Goal: Task Accomplishment & Management: Complete application form

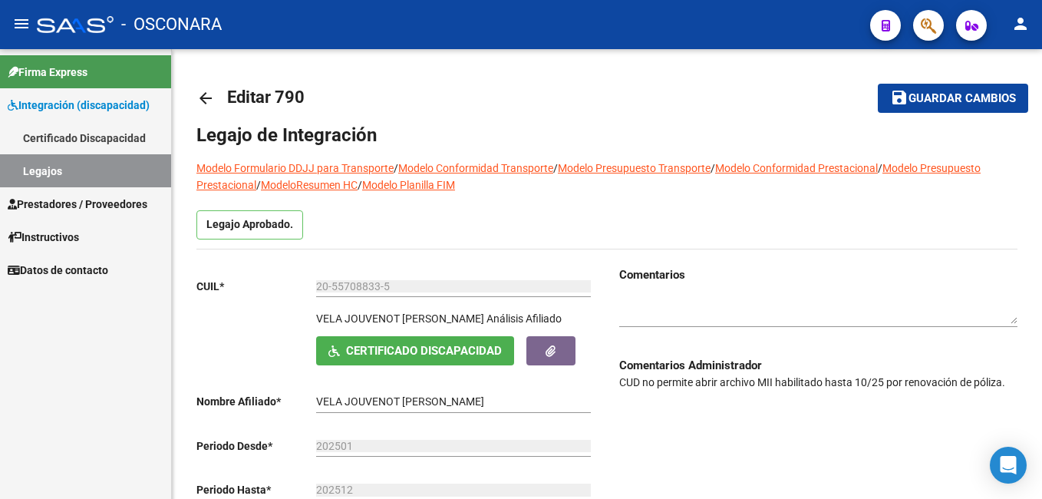
scroll to position [813, 0]
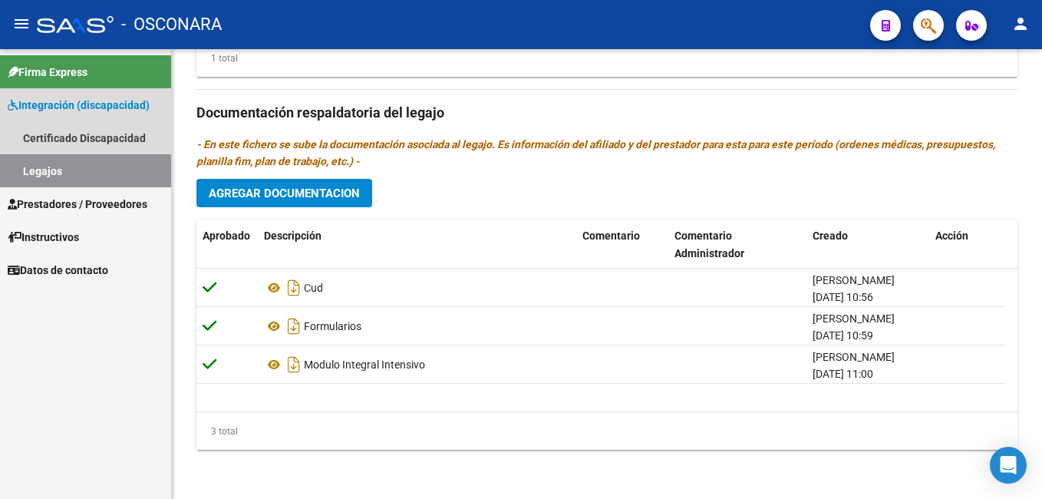
click at [68, 168] on link "Legajos" at bounding box center [85, 170] width 171 height 33
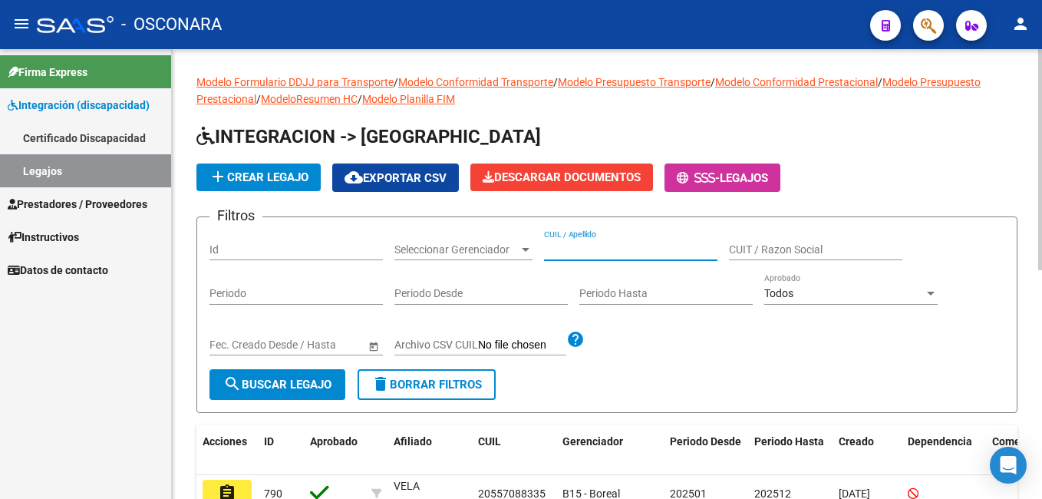
click at [581, 243] on input "CUIL / Apellido" at bounding box center [630, 249] width 173 height 13
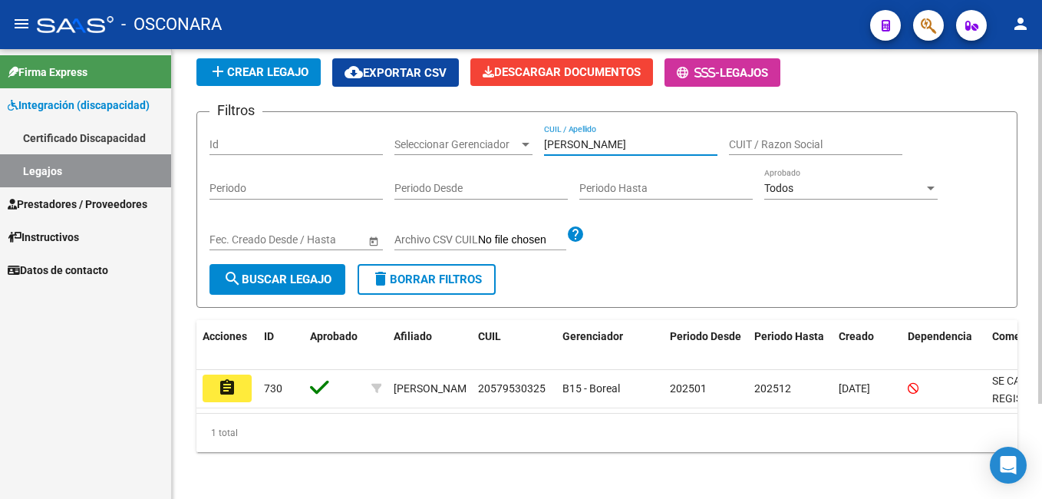
scroll to position [120, 0]
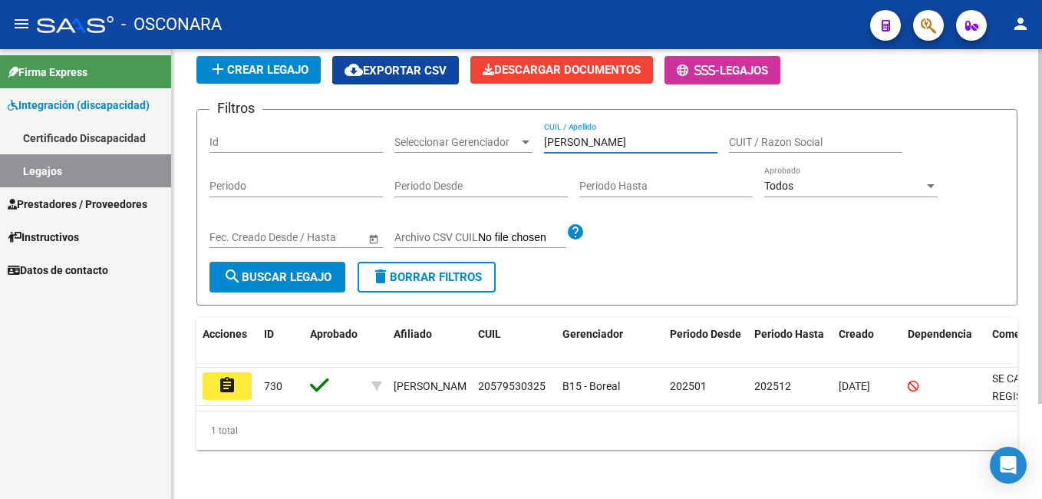
click at [1041, 328] on html "menu - OSCONARA person Firma Express Integración (discapacidad) Certificado Dis…" at bounding box center [521, 249] width 1042 height 499
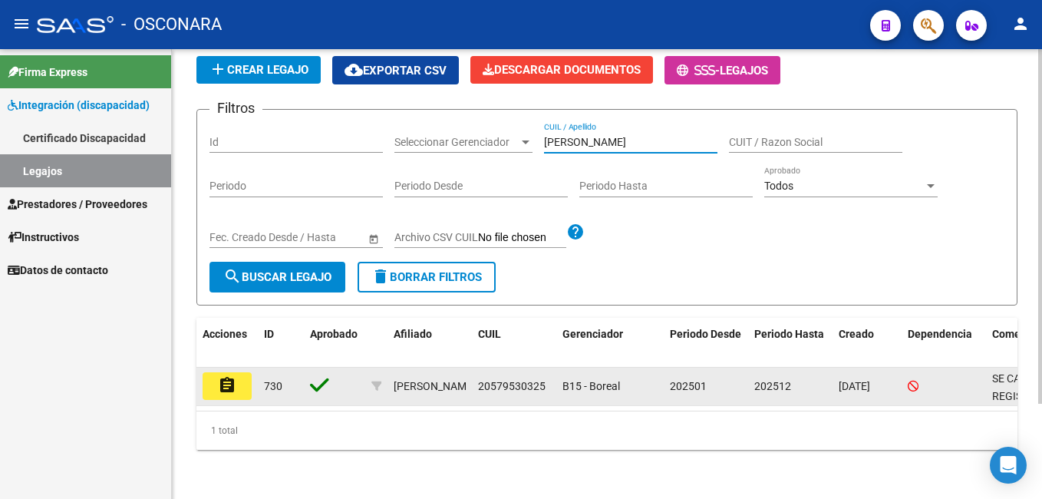
type input "[PERSON_NAME]"
click at [238, 380] on button "assignment" at bounding box center [226, 386] width 49 height 28
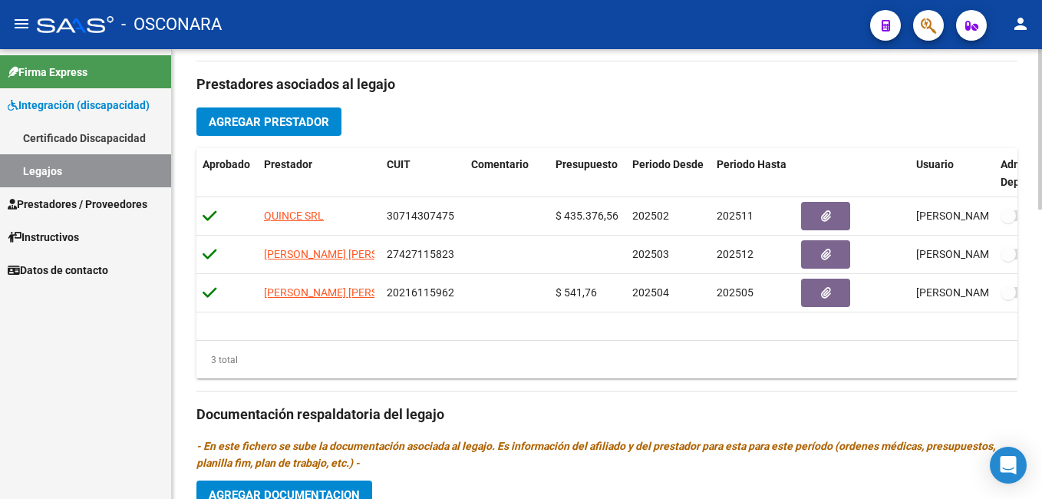
scroll to position [813, 0]
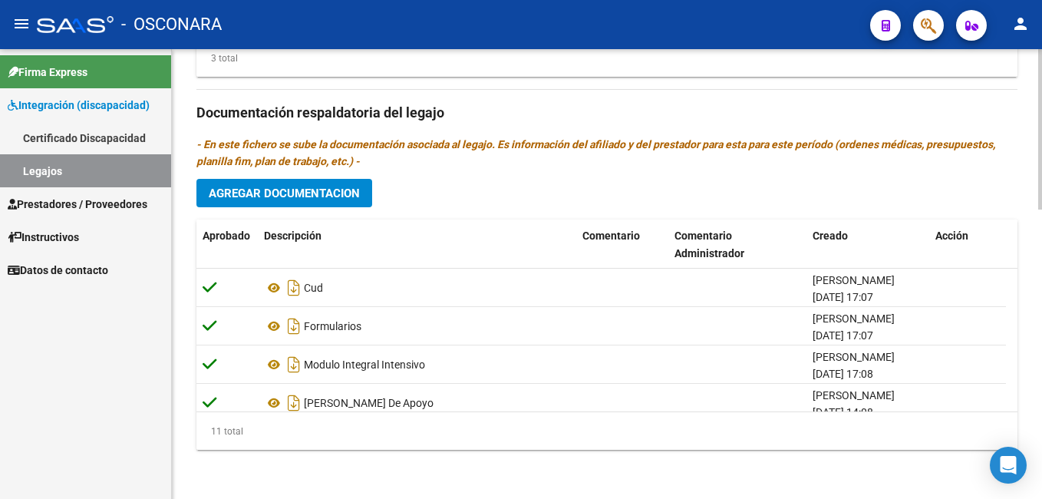
click at [1041, 498] on html "menu - OSCONARA person Firma Express Integración (discapacidad) Certificado Dis…" at bounding box center [521, 249] width 1042 height 499
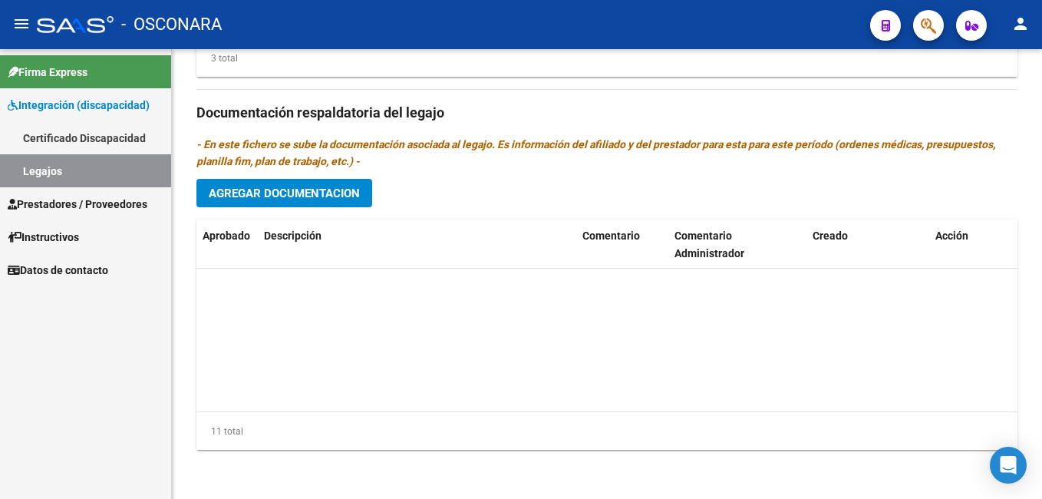
scroll to position [285, 0]
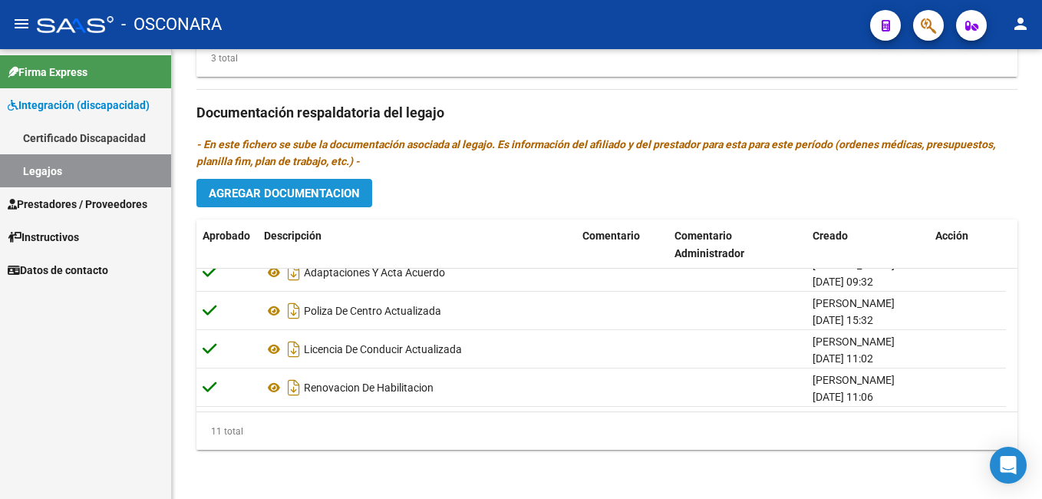
click at [318, 185] on button "Agregar Documentacion" at bounding box center [284, 193] width 176 height 28
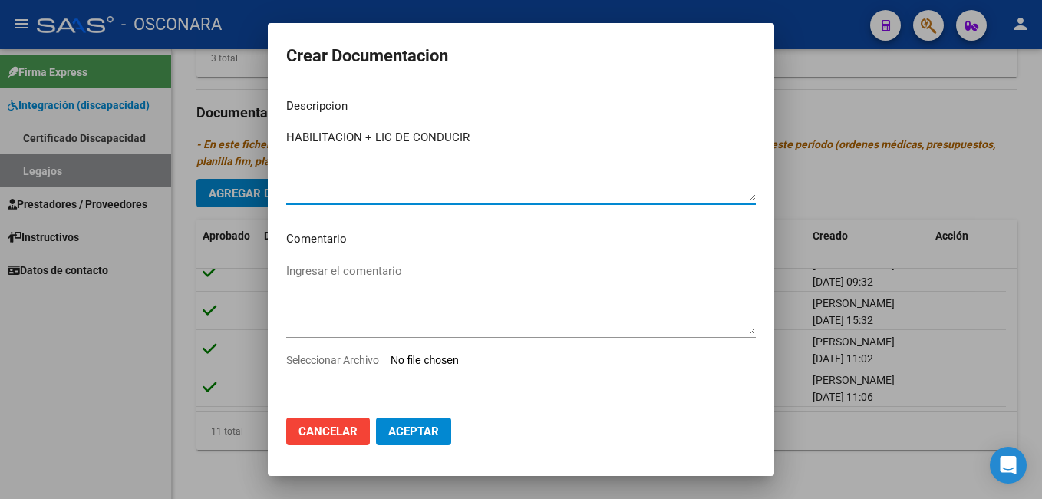
type textarea "HABILITACION + LIC DE CONDUCIR"
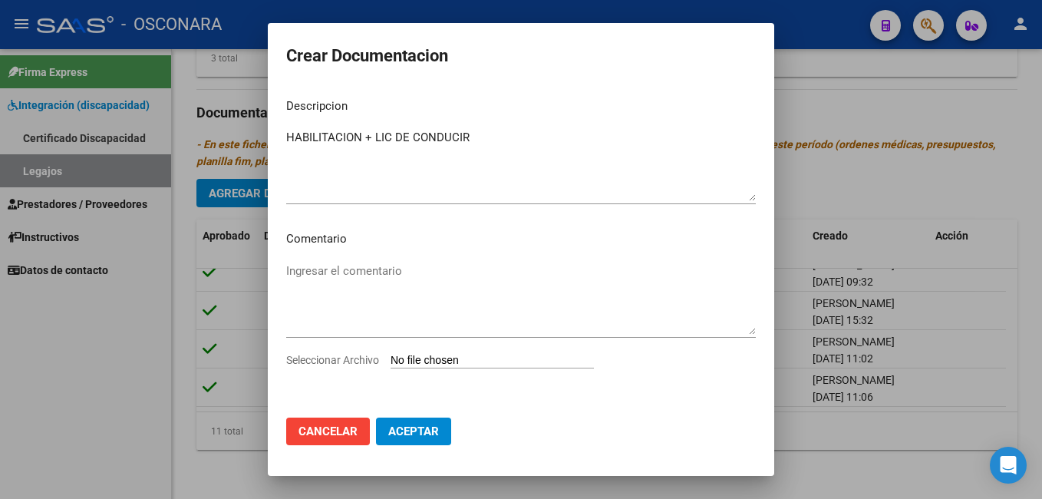
click at [424, 362] on input "Seleccionar Archivo" at bounding box center [491, 361] width 203 height 15
type input "C:\fakepath\HABILITACION MAS POLIZA DE SEGURO.pdf"
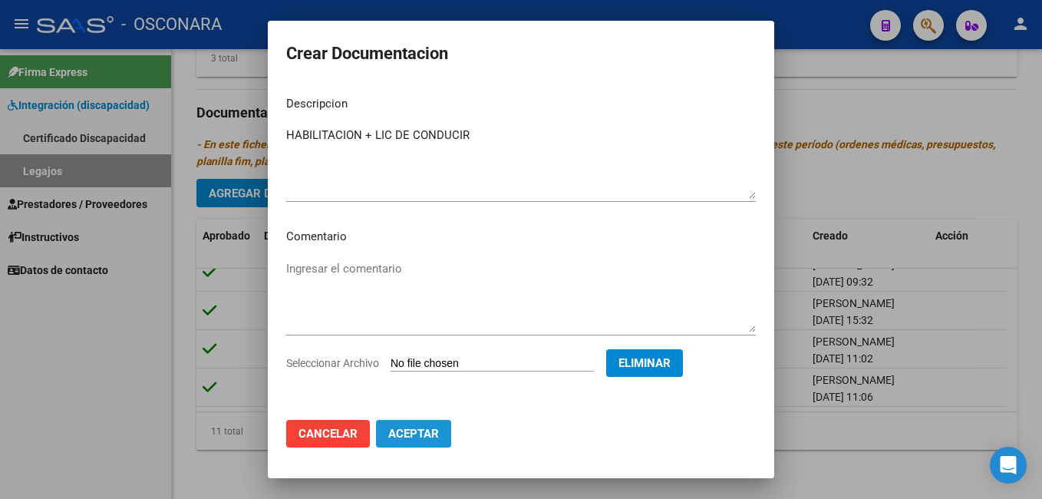
click at [416, 443] on button "Aceptar" at bounding box center [413, 434] width 75 height 28
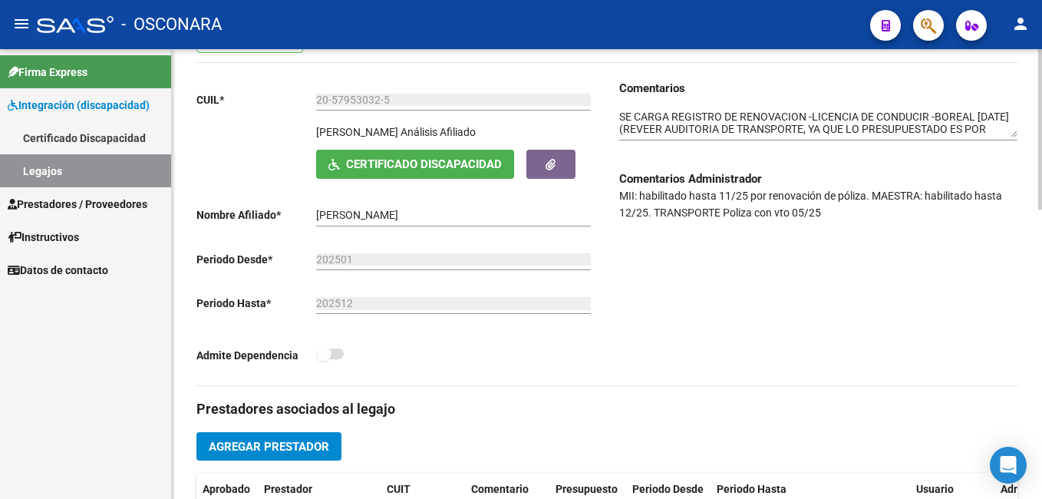
scroll to position [169, 0]
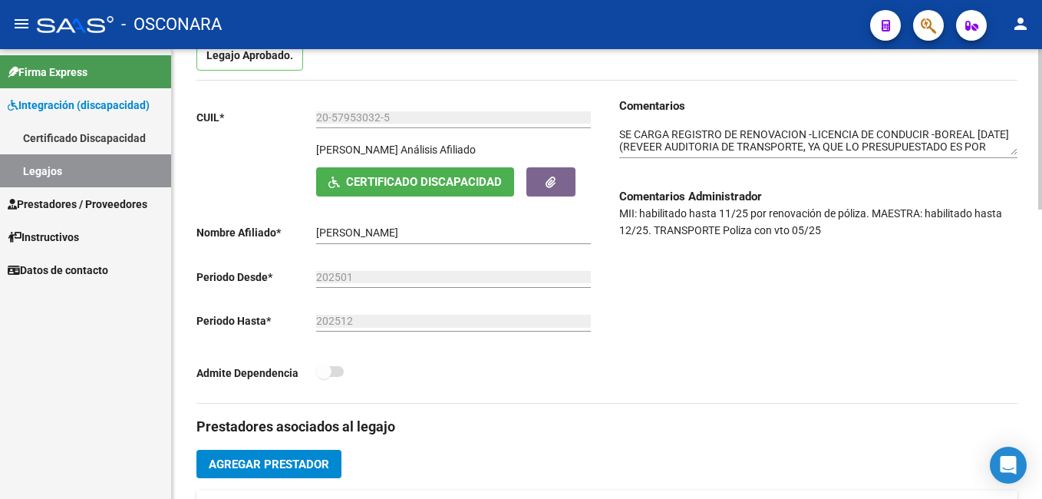
click at [621, 133] on textarea at bounding box center [818, 141] width 398 height 29
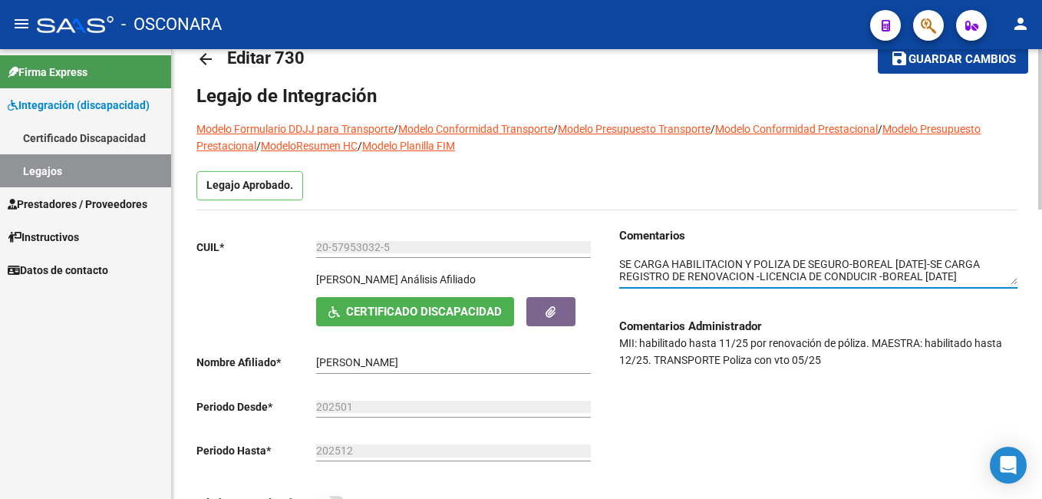
scroll to position [0, 0]
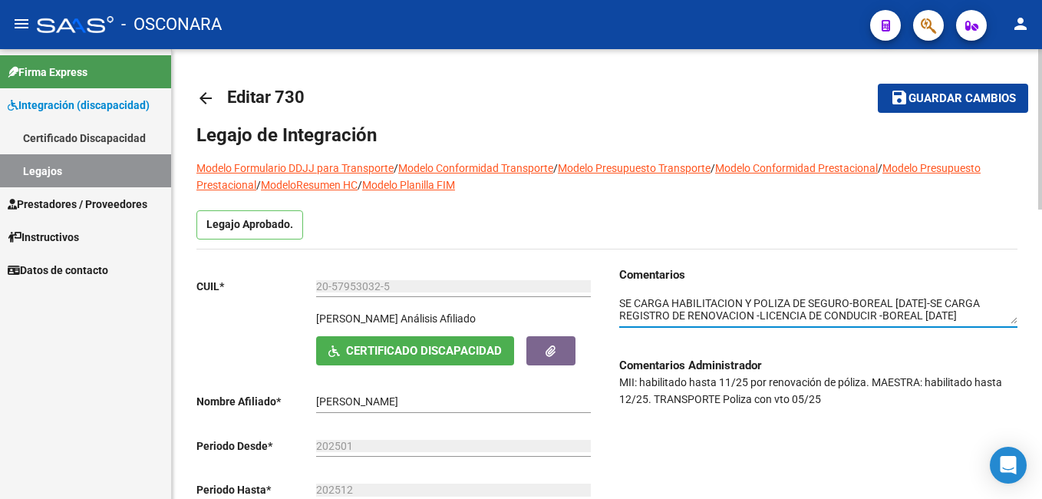
click at [1041, 151] on html "menu - OSCONARA person Firma Express Integración (discapacidad) Certificado Dis…" at bounding box center [521, 249] width 1042 height 499
type textarea "SE CARGA HABILITACION Y POLIZA DE SEGURO-BOREAL [DATE]-SE CARGA REGISTRO DE REN…"
click at [949, 94] on span "Guardar cambios" at bounding box center [961, 99] width 107 height 14
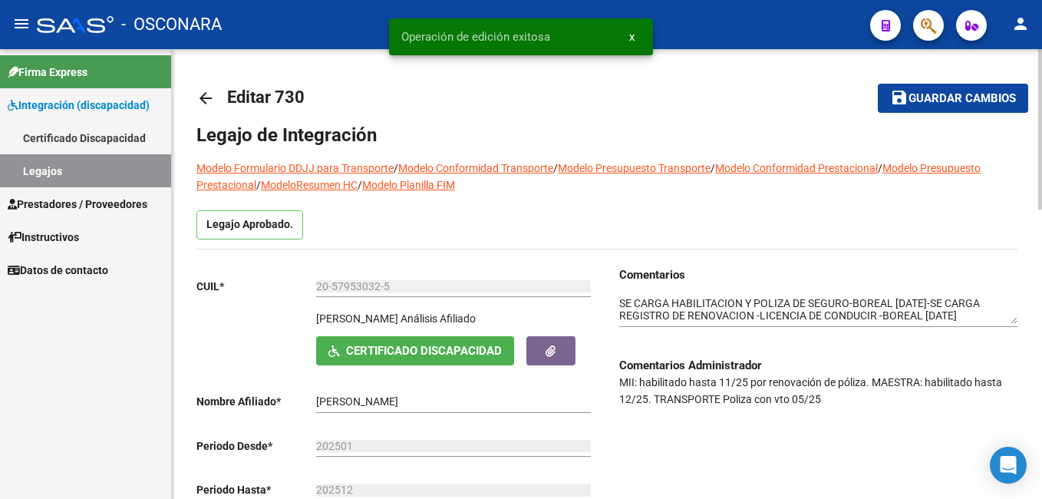
click at [949, 94] on span "Guardar cambios" at bounding box center [961, 99] width 107 height 14
click at [949, 94] on span "Guardar cambios" at bounding box center [941, 99] width 107 height 14
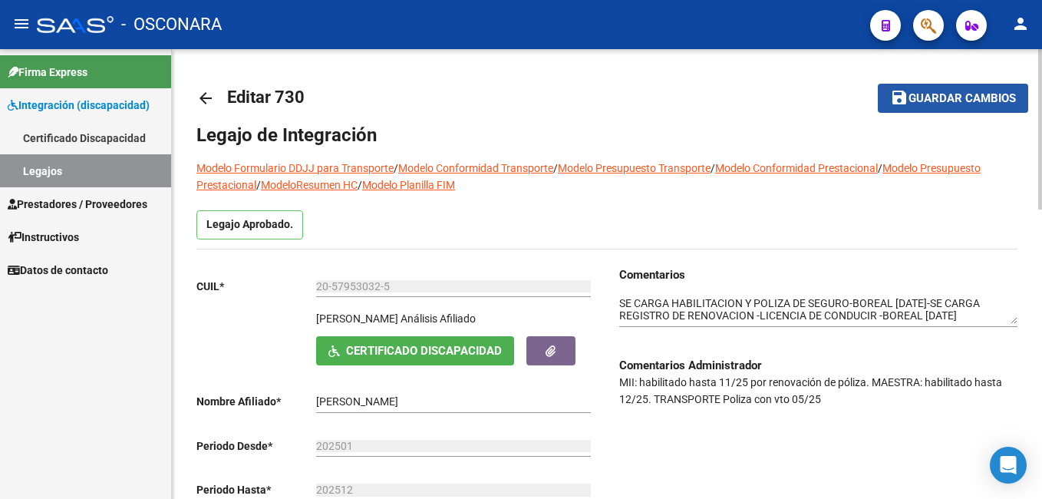
click at [986, 88] on button "save Guardar cambios" at bounding box center [952, 98] width 150 height 28
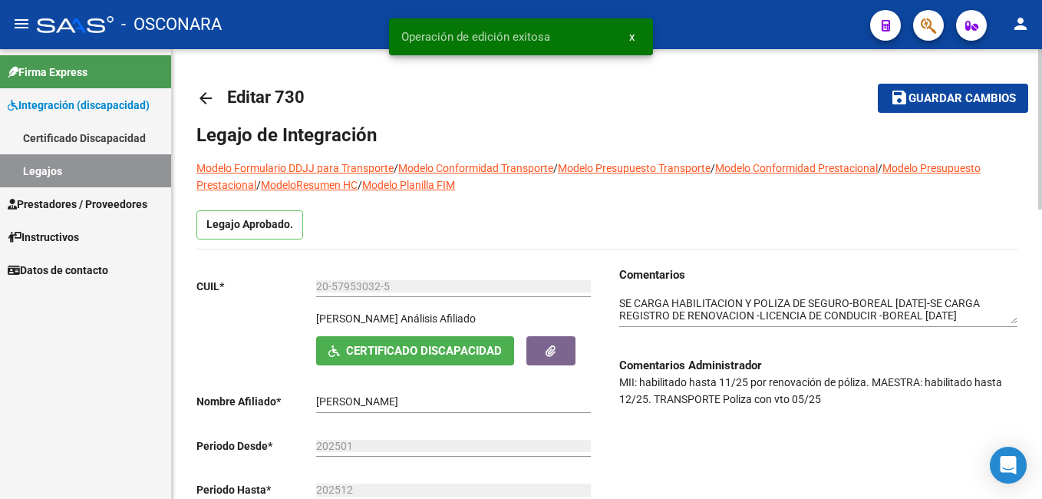
click at [986, 88] on button "save Guardar cambios" at bounding box center [952, 98] width 150 height 28
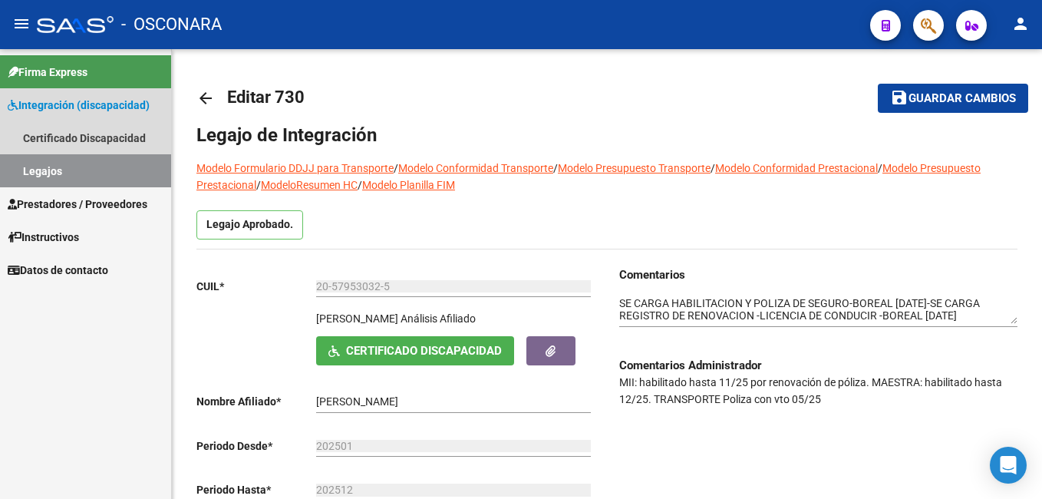
click at [49, 174] on link "Legajos" at bounding box center [85, 170] width 171 height 33
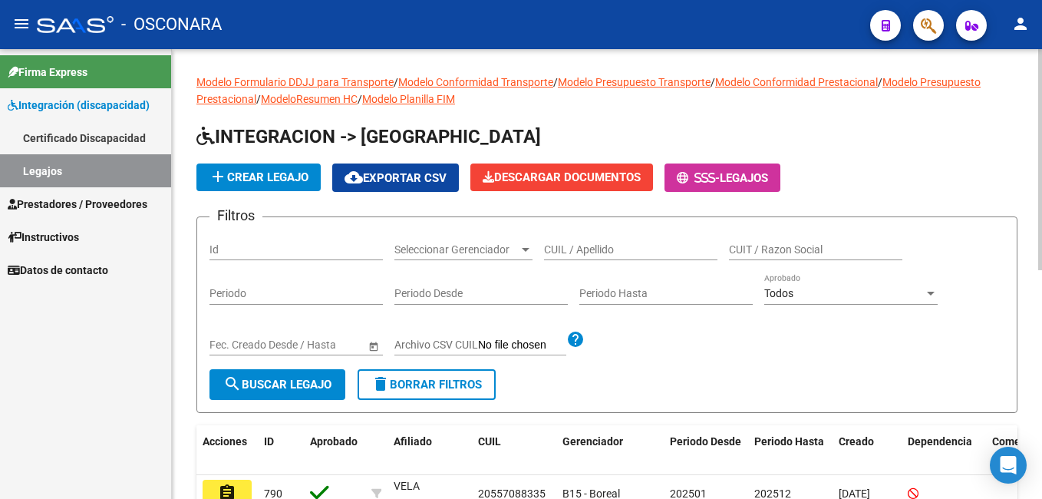
click at [241, 240] on div "Id" at bounding box center [295, 244] width 173 height 31
type input "730"
click at [273, 390] on span "search Buscar Legajo" at bounding box center [277, 384] width 108 height 14
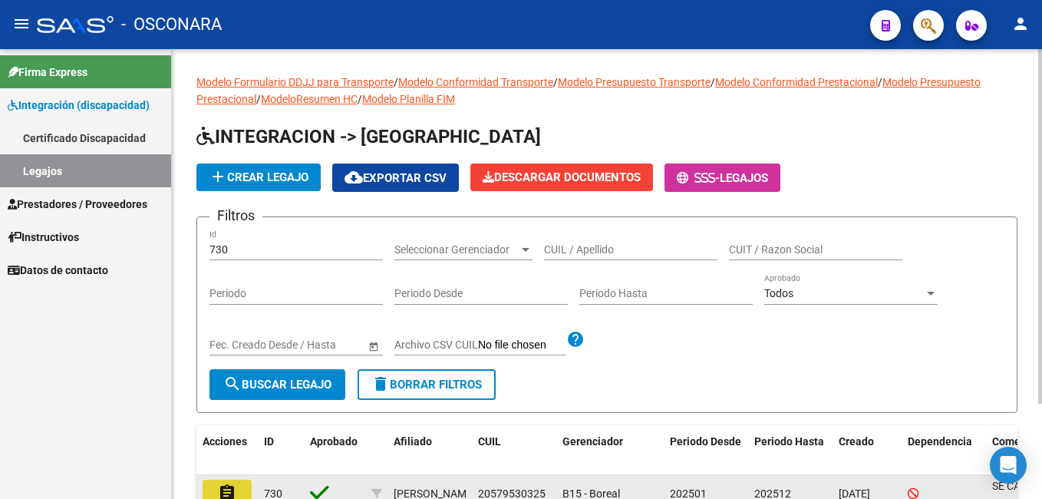
click at [241, 485] on button "assignment" at bounding box center [226, 493] width 49 height 28
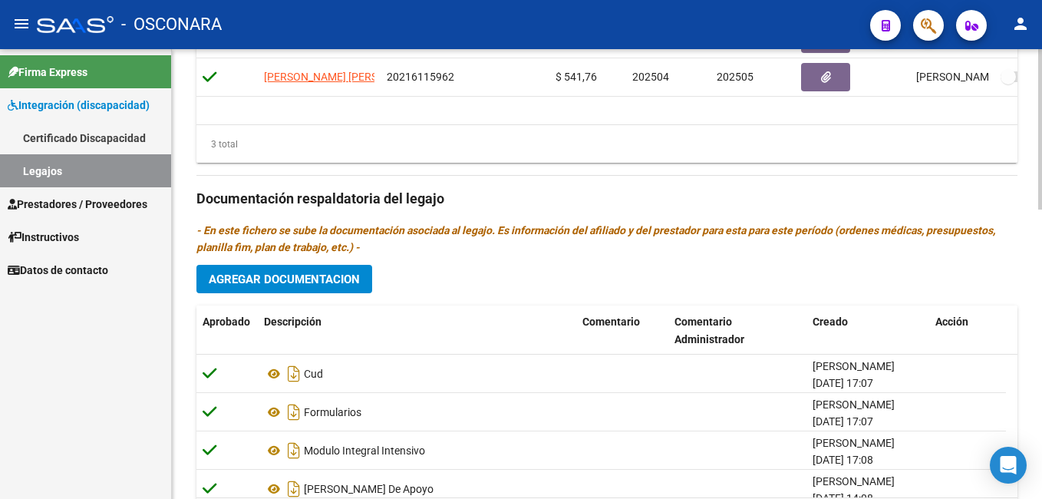
scroll to position [813, 0]
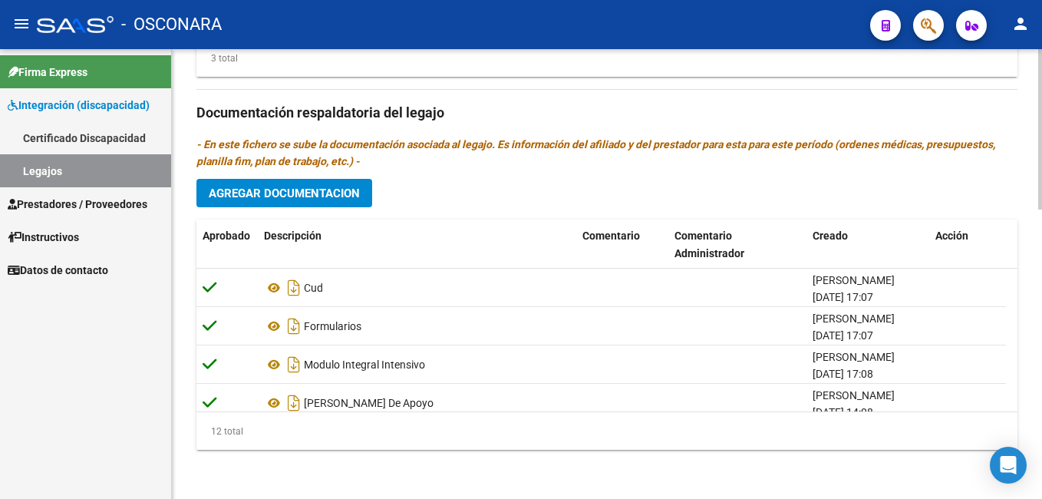
click at [991, 498] on html "menu - OSCONARA person Firma Express Integración (discapacidad) Certificado Dis…" at bounding box center [521, 249] width 1042 height 499
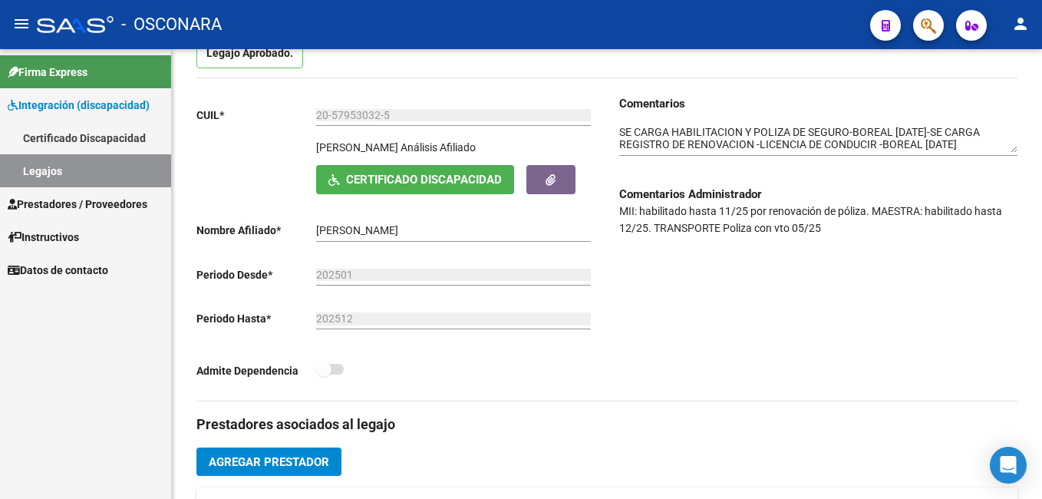
scroll to position [166, 0]
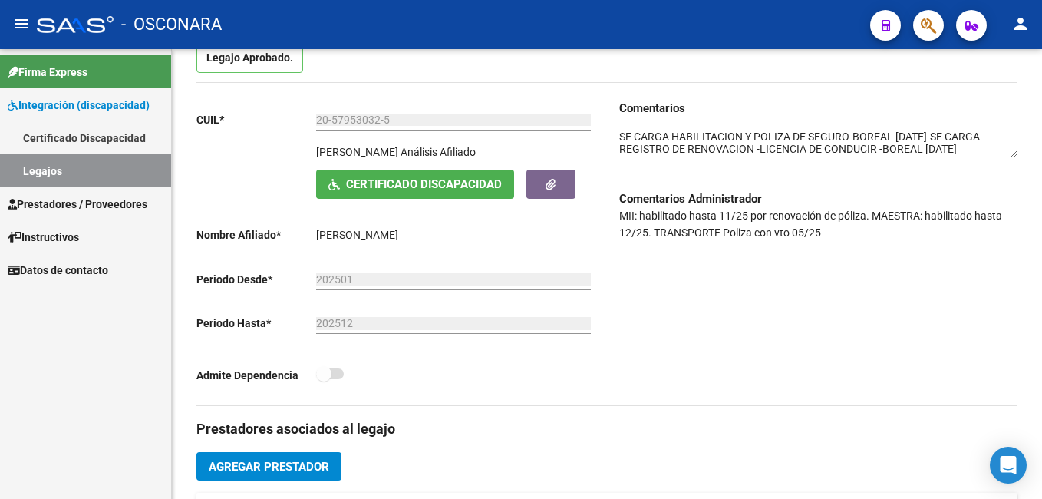
click at [1041, 161] on html "menu - OSCONARA person Firma Express Integración (discapacidad) Certificado Dis…" at bounding box center [521, 249] width 1042 height 499
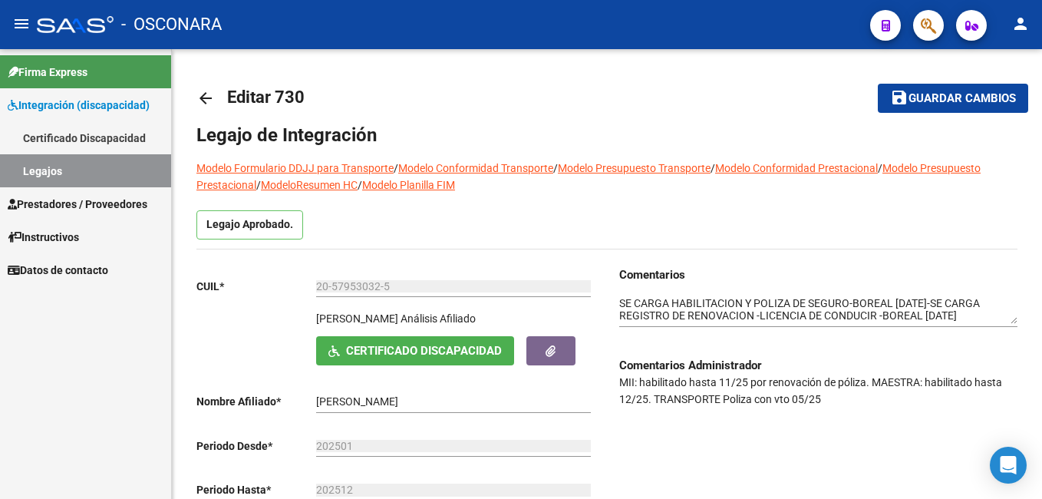
click at [1041, 0] on html "menu - OSCONARA person Firma Express Integración (discapacidad) Certificado Dis…" at bounding box center [521, 249] width 1042 height 499
click at [937, 96] on span "Guardar cambios" at bounding box center [961, 99] width 107 height 14
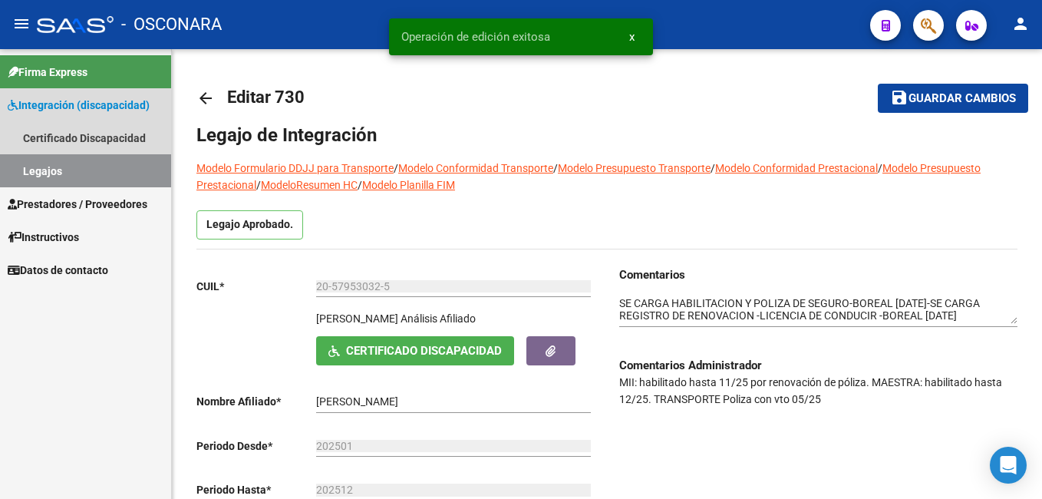
click at [76, 167] on link "Legajos" at bounding box center [85, 170] width 171 height 33
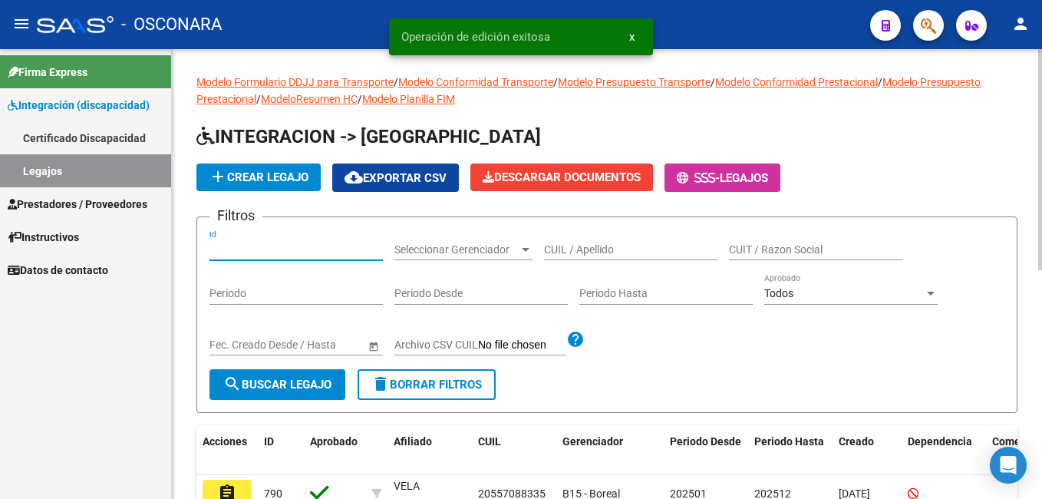
click at [295, 245] on input "Id" at bounding box center [295, 249] width 173 height 13
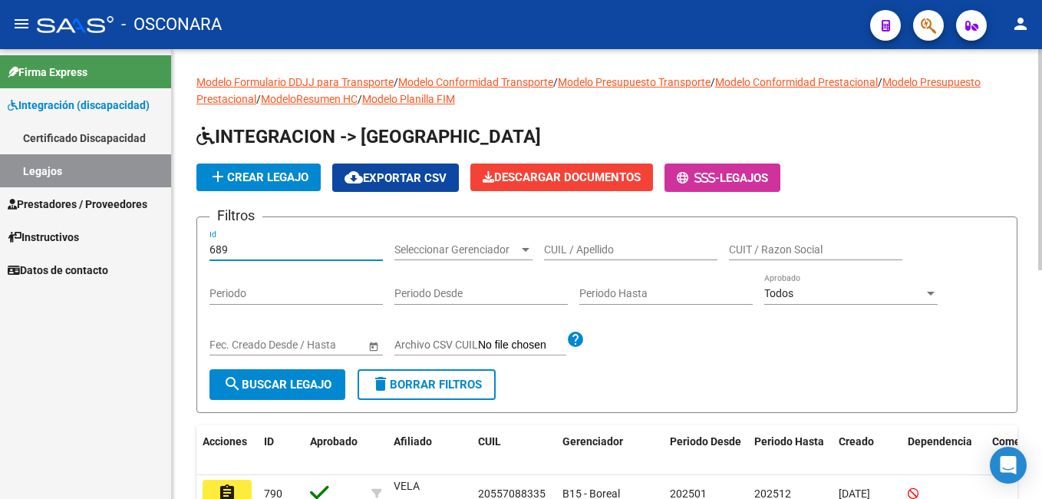
type input "689"
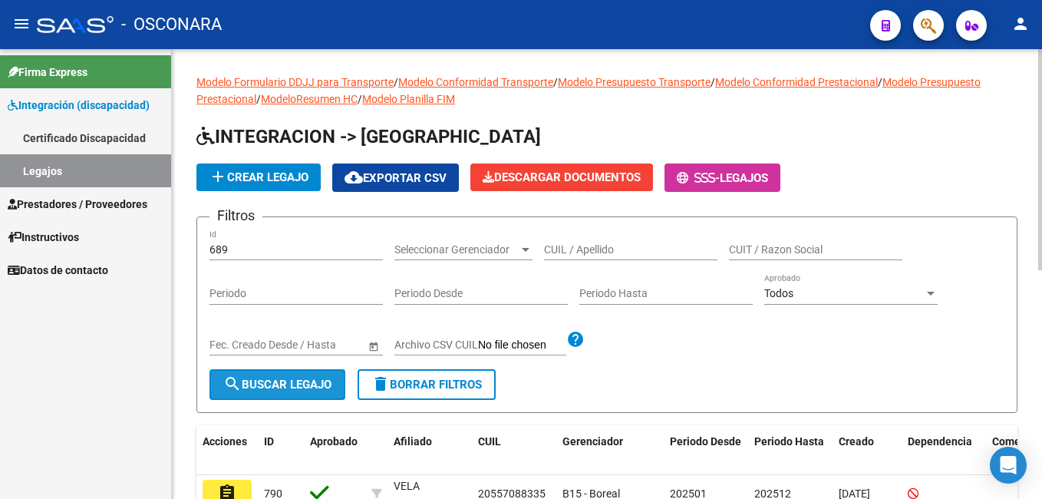
click at [288, 393] on button "search Buscar Legajo" at bounding box center [277, 384] width 136 height 31
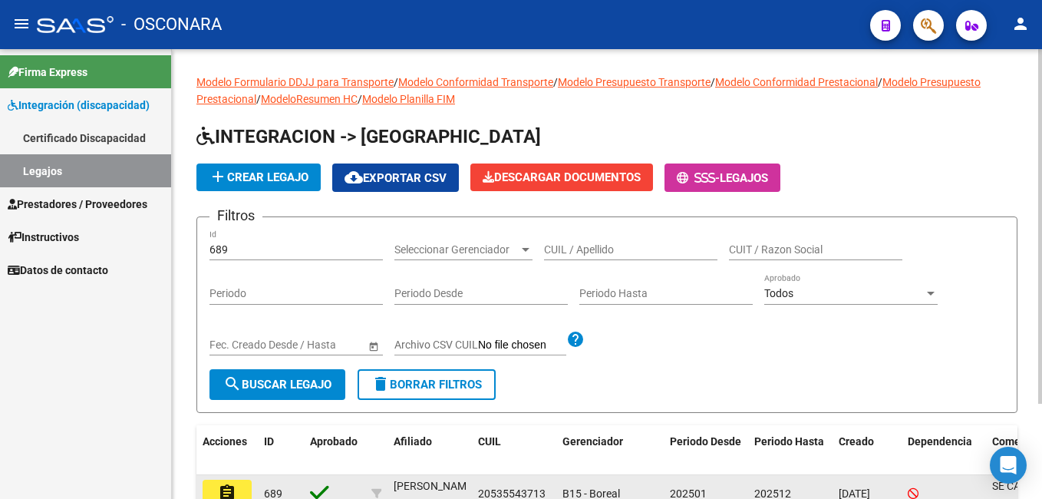
click at [235, 490] on mat-icon "assignment" at bounding box center [227, 492] width 18 height 18
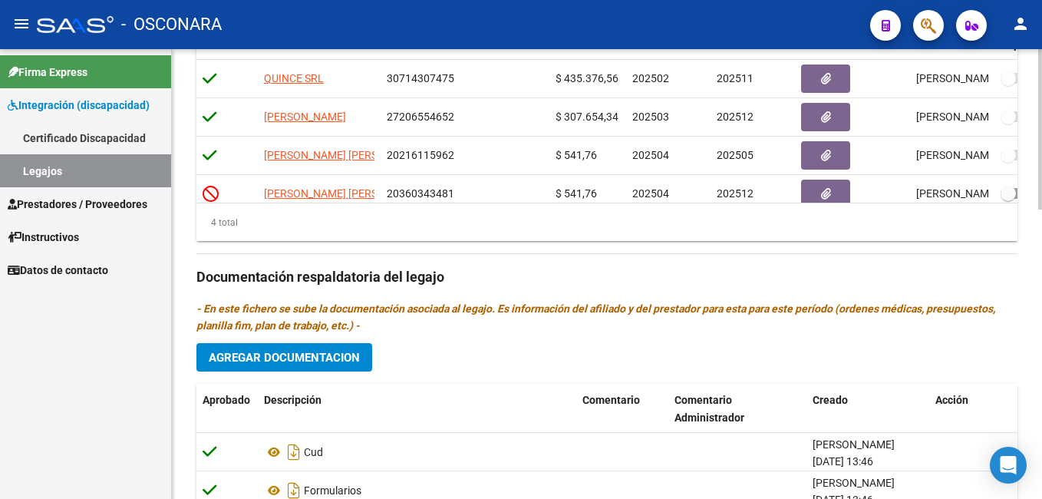
scroll to position [813, 0]
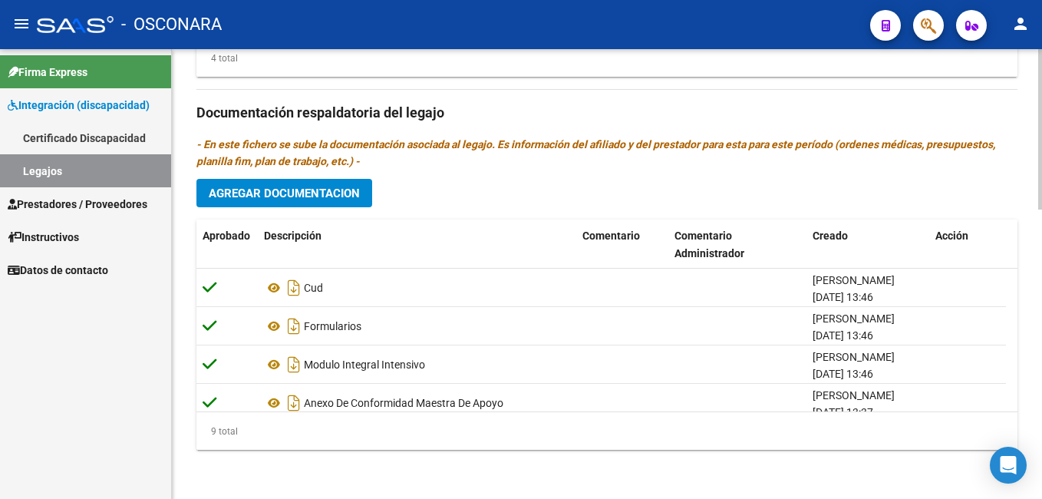
click at [1041, 498] on html "menu - OSCONARA person Firma Express Integración (discapacidad) Certificado Dis…" at bounding box center [521, 249] width 1042 height 499
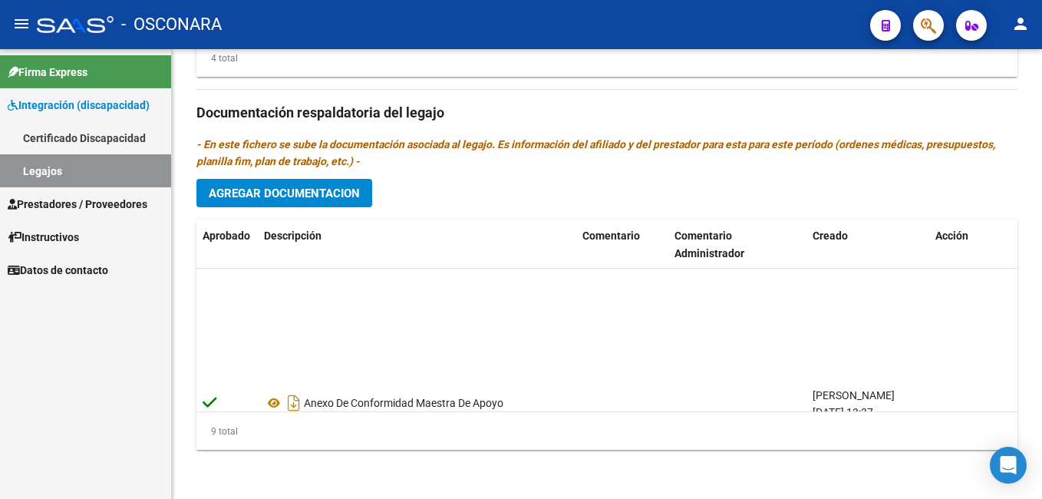
scroll to position [208, 0]
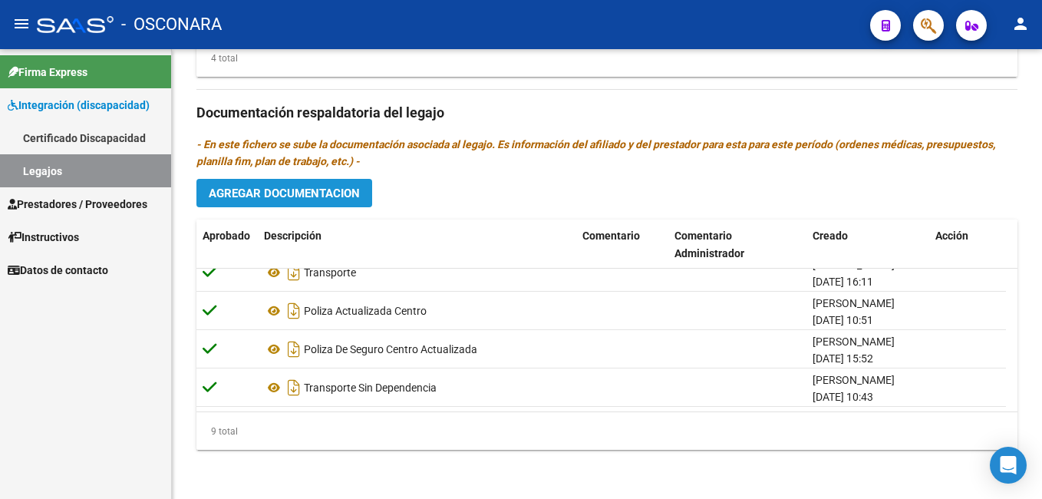
click at [319, 197] on span "Agregar Documentacion" at bounding box center [284, 193] width 151 height 14
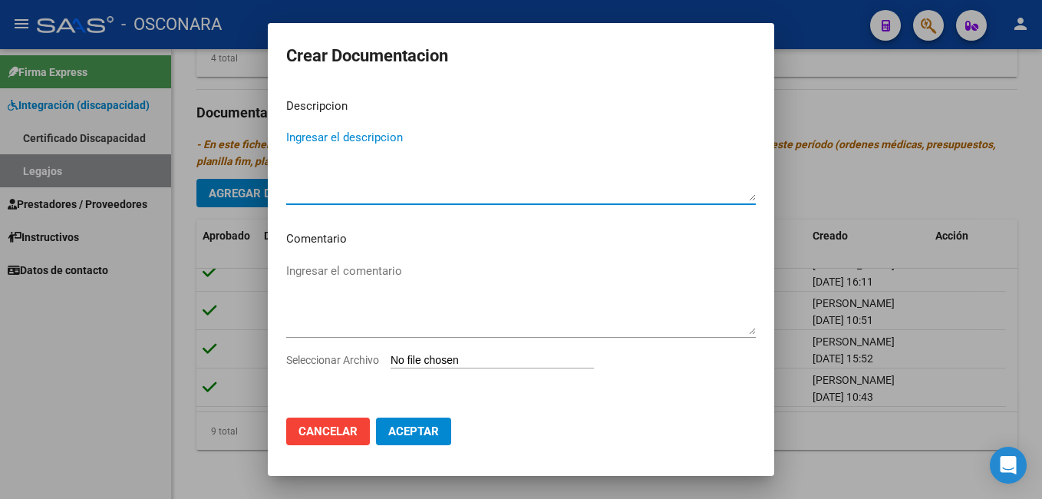
type textarea "S"
type textarea "NOTA DE CAMBIO DE PRESTADOR"
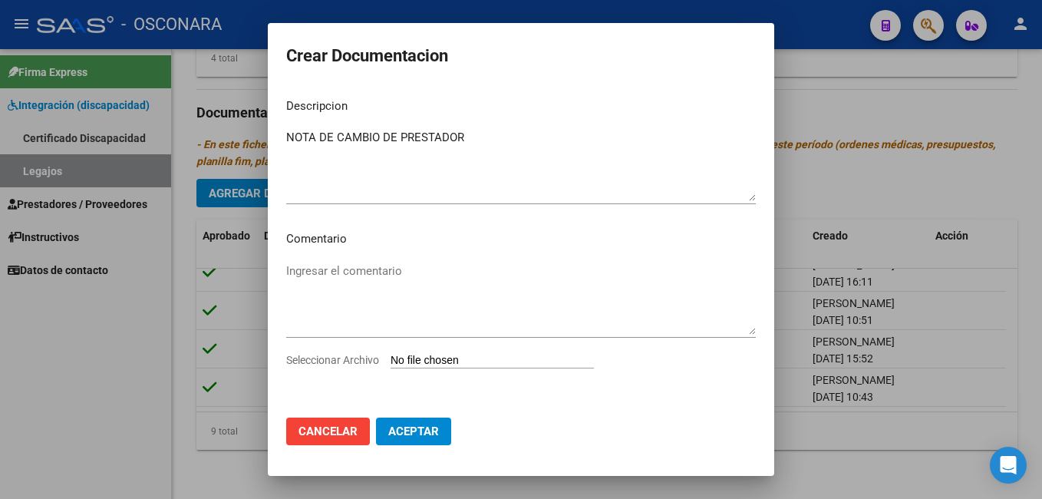
click at [439, 357] on input "Seleccionar Archivo" at bounding box center [491, 361] width 203 height 15
type input "C:\fakepath\NOTA CAMBIO DE PRESTADOR-[PERSON_NAME].pdf"
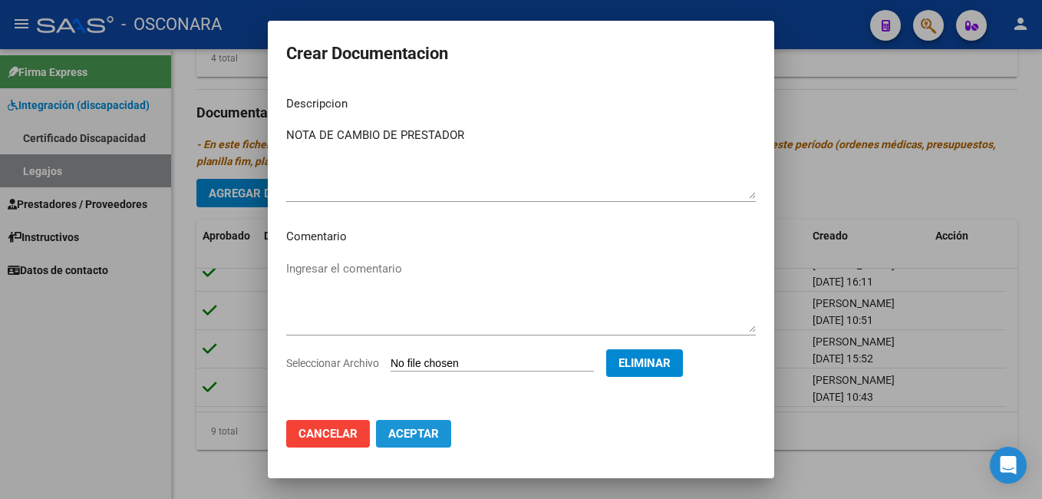
click at [430, 440] on span "Aceptar" at bounding box center [413, 433] width 51 height 14
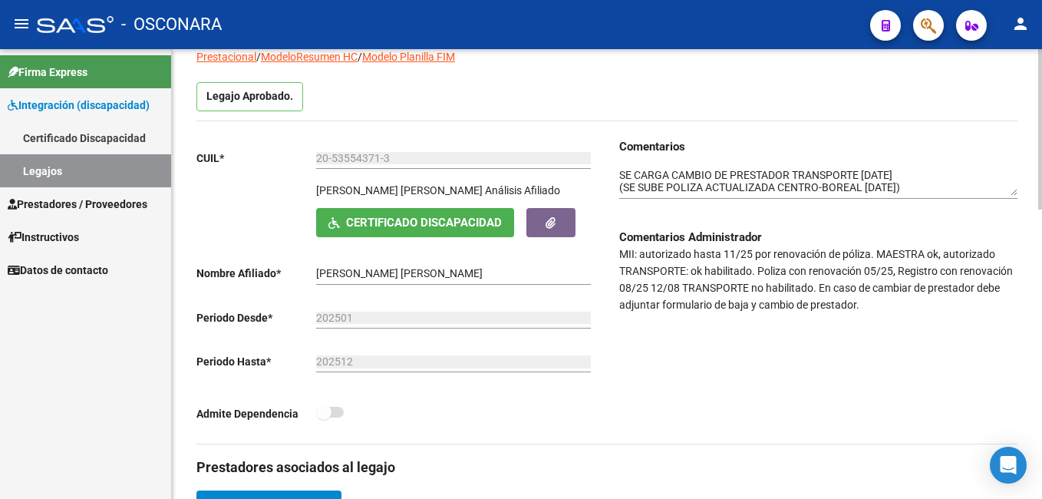
scroll to position [97, 0]
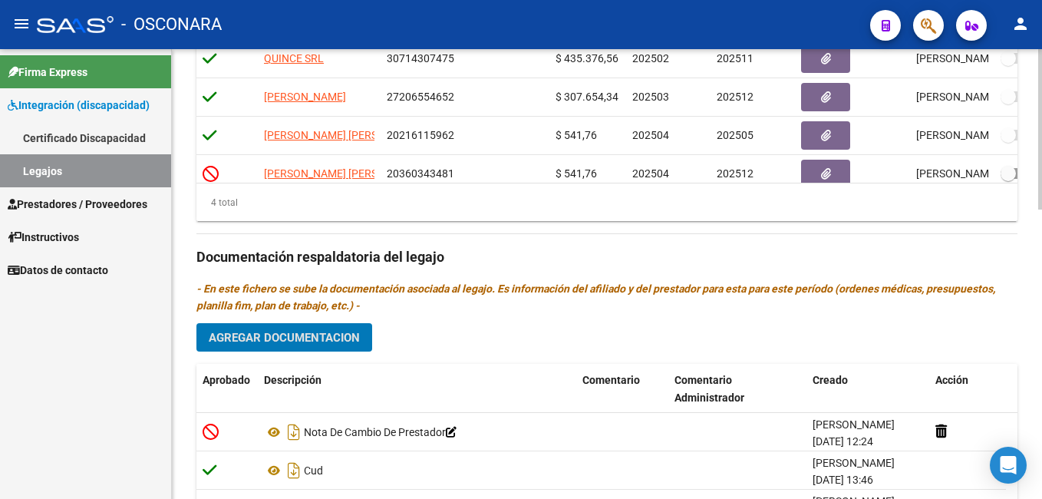
scroll to position [813, 0]
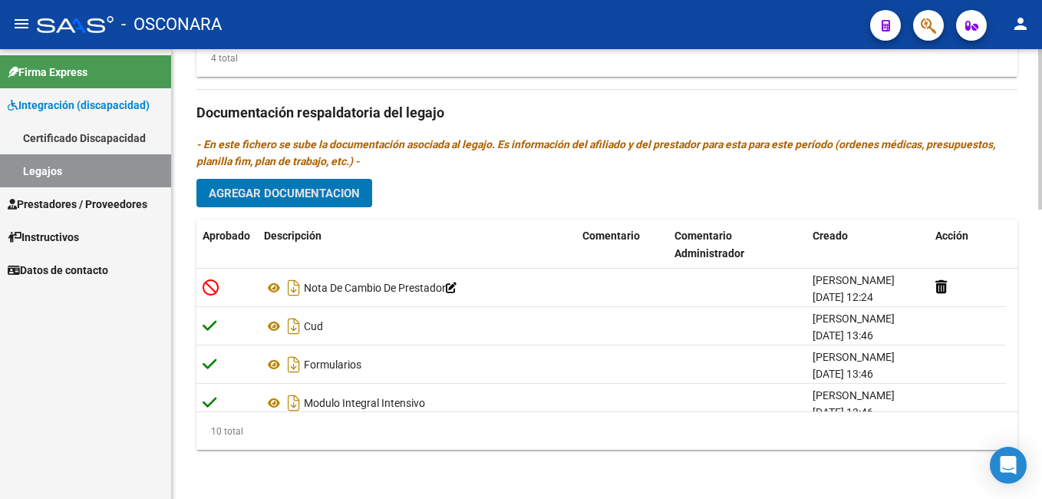
click at [1041, 498] on html "menu - OSCONARA person Firma Express Integración (discapacidad) Certificado Dis…" at bounding box center [521, 249] width 1042 height 499
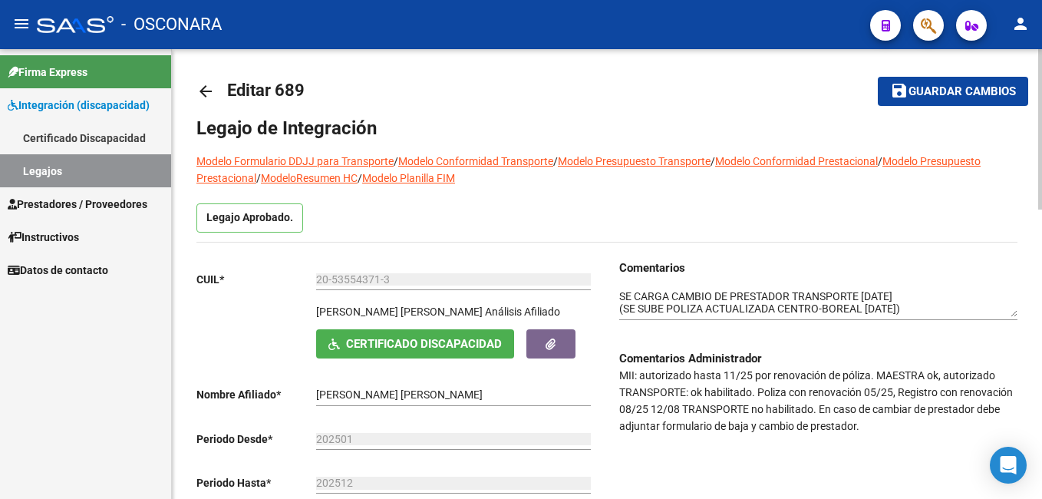
scroll to position [0, 0]
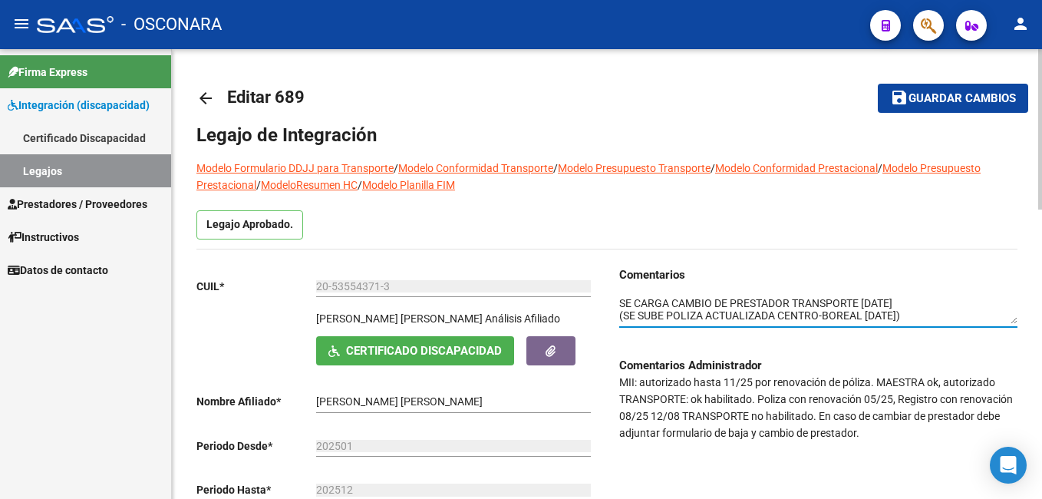
click at [873, 304] on textarea at bounding box center [818, 309] width 398 height 29
type textarea "SE CARGA CAMBIO DE PRESTADOR TRANSPORTE [DATE] (SE SUBE POLIZA ACTUALIZADA CENT…"
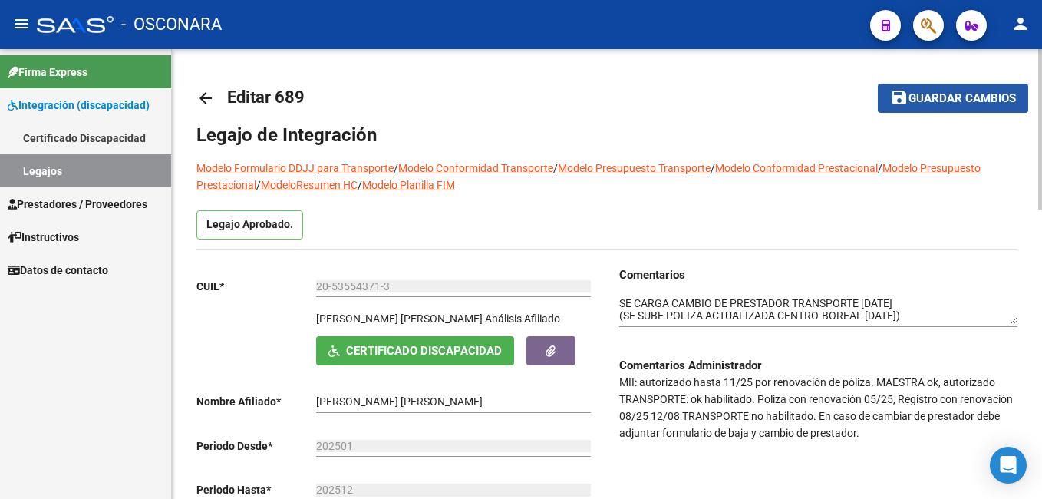
click at [979, 97] on span "Guardar cambios" at bounding box center [961, 99] width 107 height 14
click at [979, 97] on span "Guardar cambios" at bounding box center [941, 99] width 107 height 14
click at [919, 100] on span "Guardar cambios" at bounding box center [961, 99] width 107 height 14
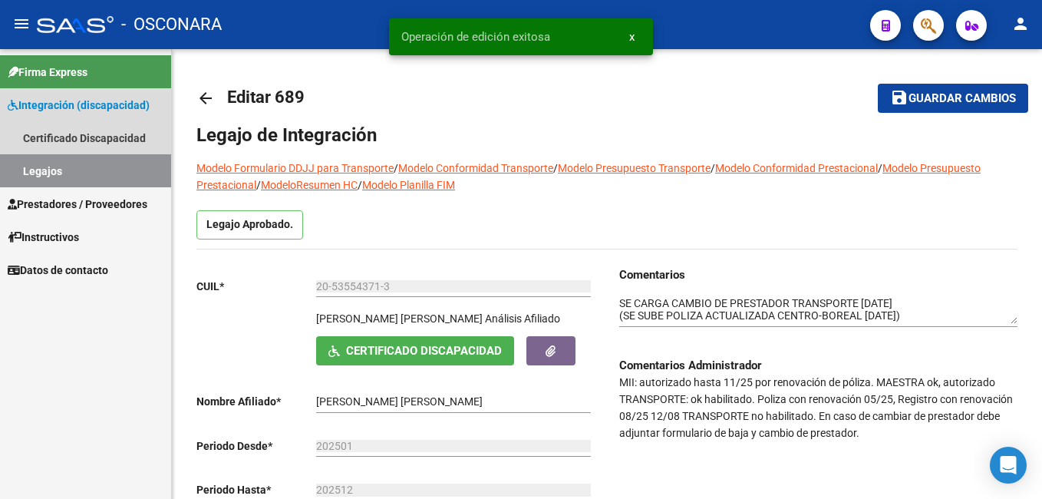
click at [64, 172] on link "Legajos" at bounding box center [85, 170] width 171 height 33
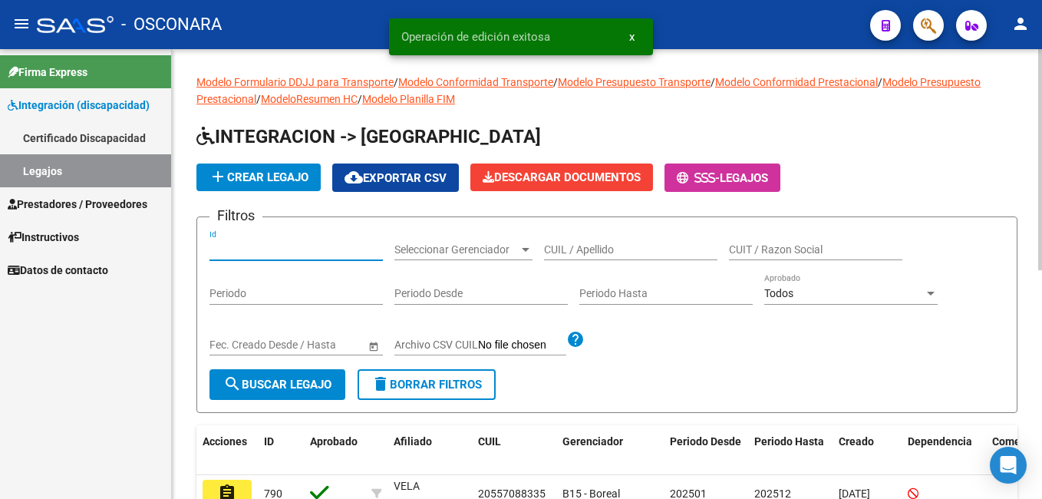
click at [230, 243] on input "Id" at bounding box center [295, 249] width 173 height 13
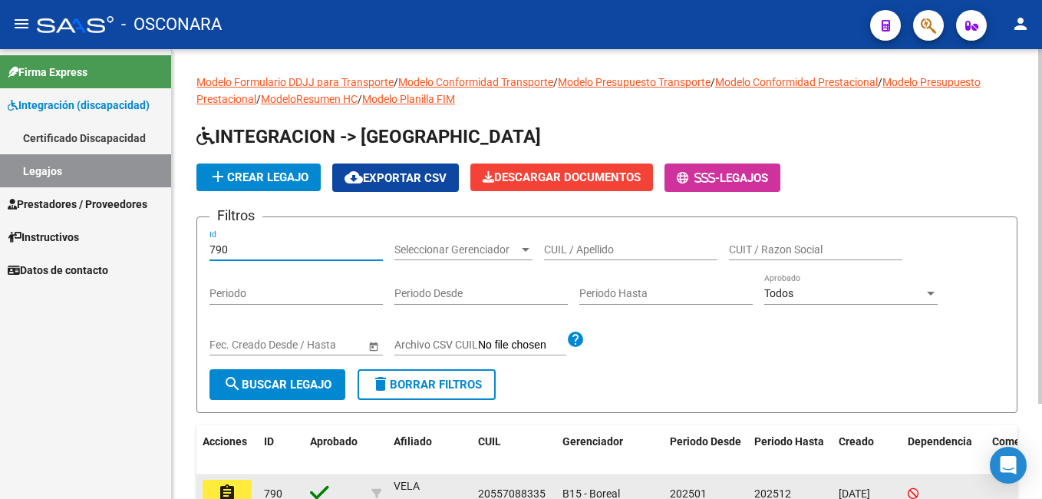
type input "790"
click at [235, 492] on mat-icon "assignment" at bounding box center [227, 492] width 18 height 18
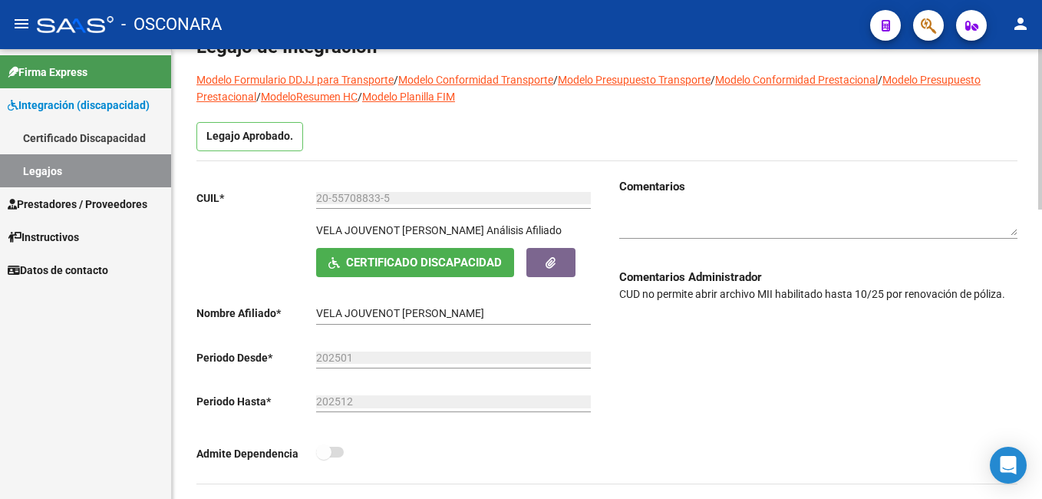
scroll to position [86, 0]
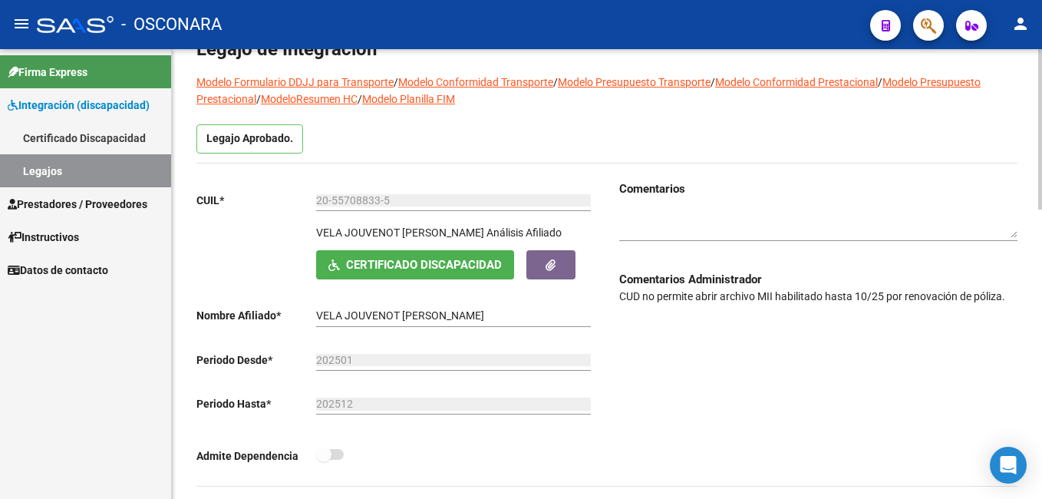
click at [535, 262] on button "button" at bounding box center [550, 264] width 49 height 28
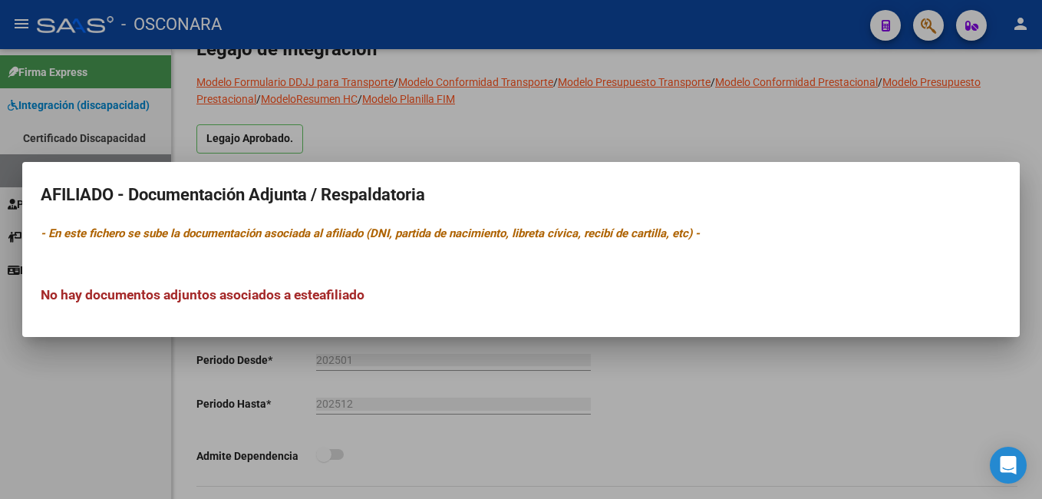
click at [562, 368] on div at bounding box center [521, 249] width 1042 height 499
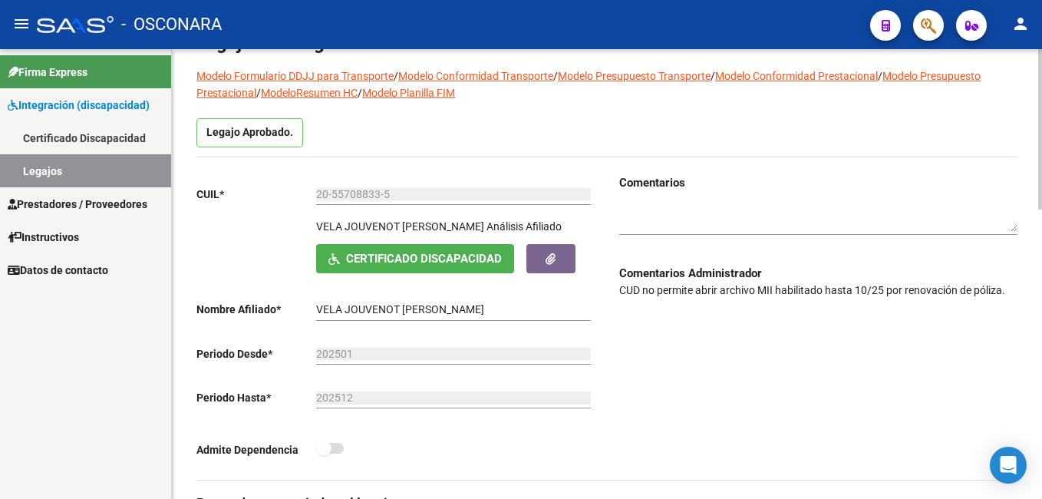
scroll to position [0, 0]
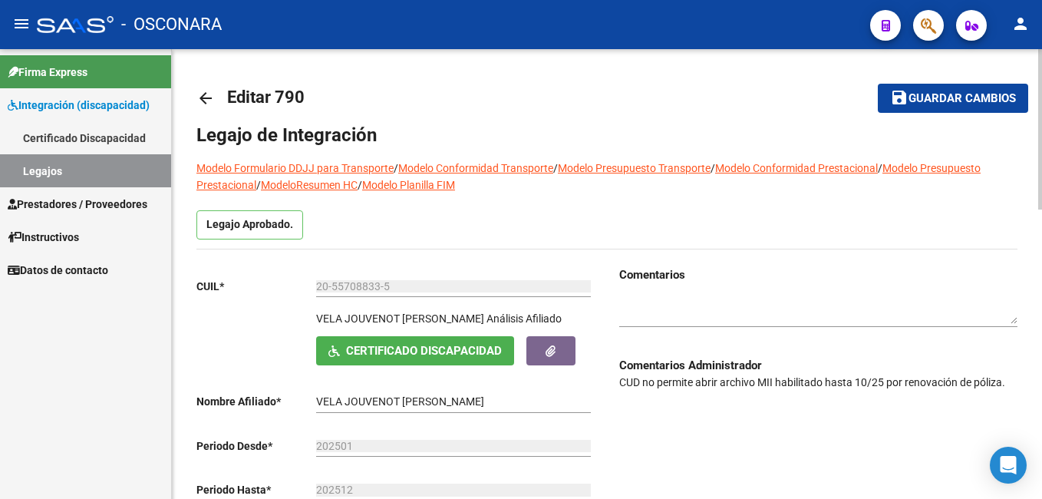
click at [1038, 127] on div at bounding box center [1040, 129] width 4 height 160
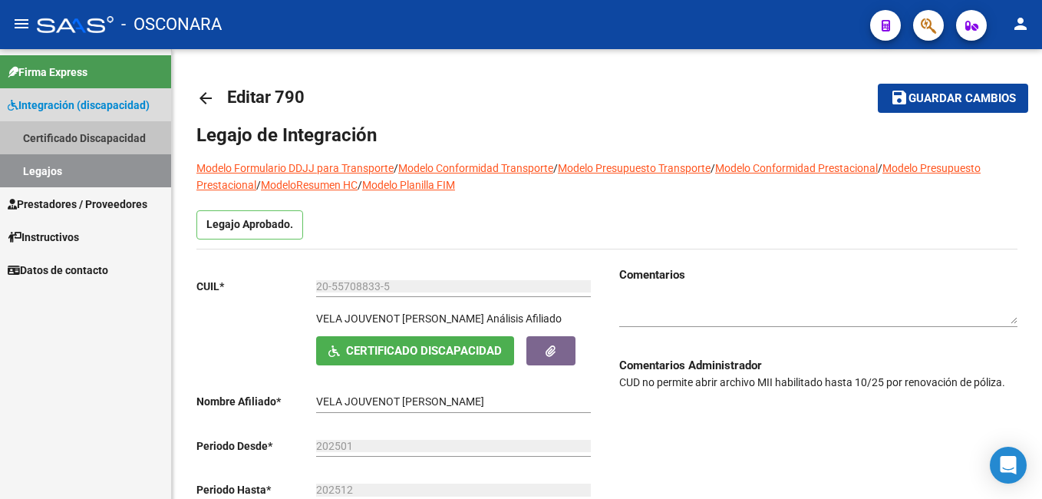
click at [114, 128] on link "Certificado Discapacidad" at bounding box center [85, 137] width 171 height 33
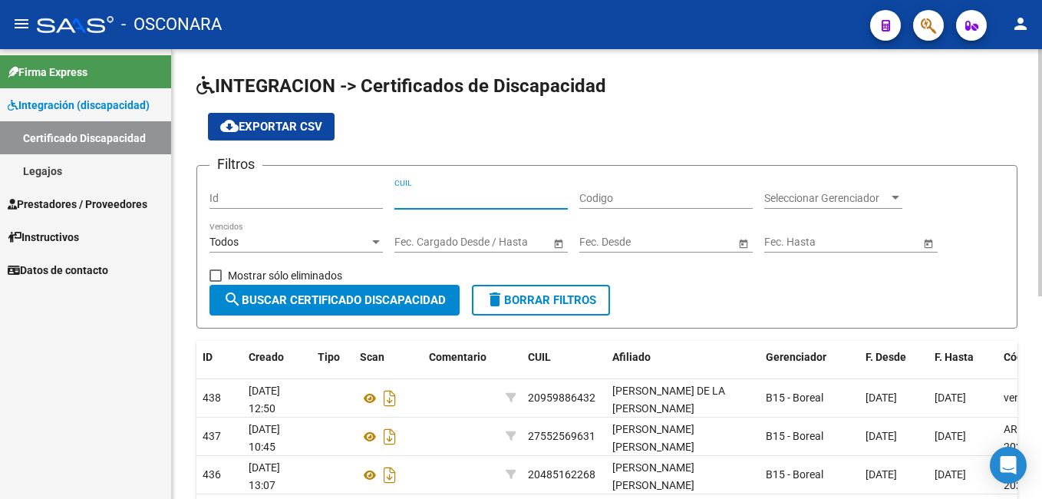
click at [440, 198] on input "CUIL" at bounding box center [480, 198] width 173 height 13
paste input "20-55708833-5"
type input "20-55708833-5"
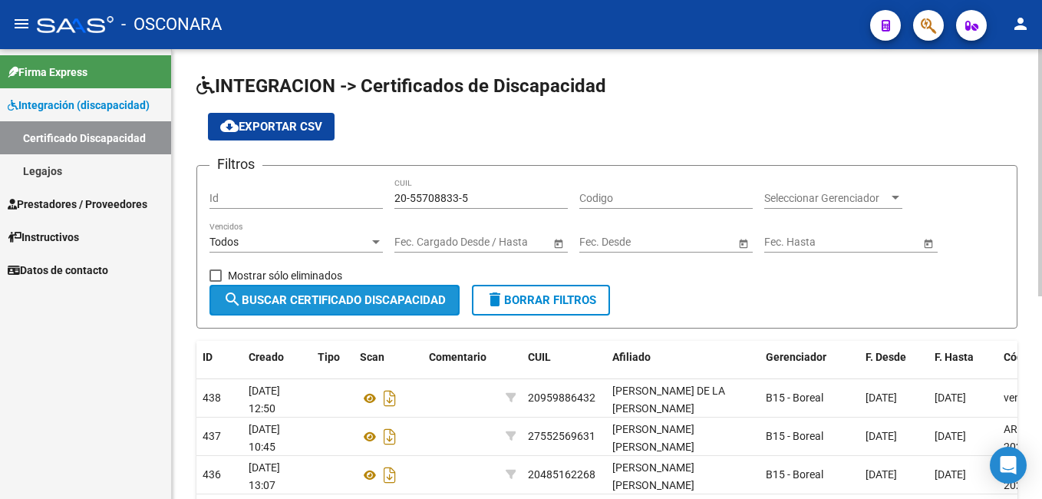
click at [323, 296] on span "search Buscar Certificado Discapacidad" at bounding box center [334, 300] width 222 height 14
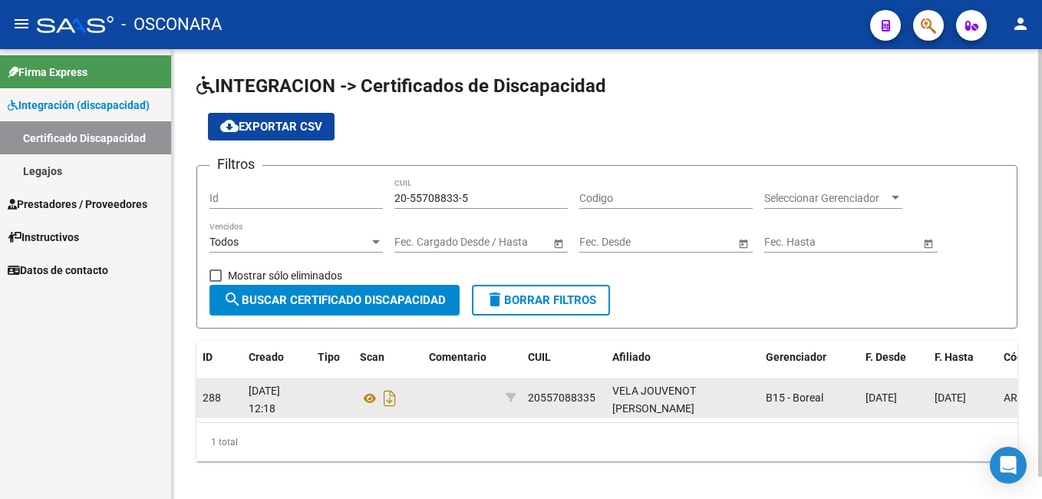
click at [689, 400] on div "VELA JOUVENOT [PERSON_NAME]" at bounding box center [682, 398] width 141 height 32
click at [649, 392] on span "VELA JOUVENOT [PERSON_NAME]" at bounding box center [654, 399] width 84 height 30
click at [384, 391] on icon "Descargar documento" at bounding box center [390, 398] width 20 height 25
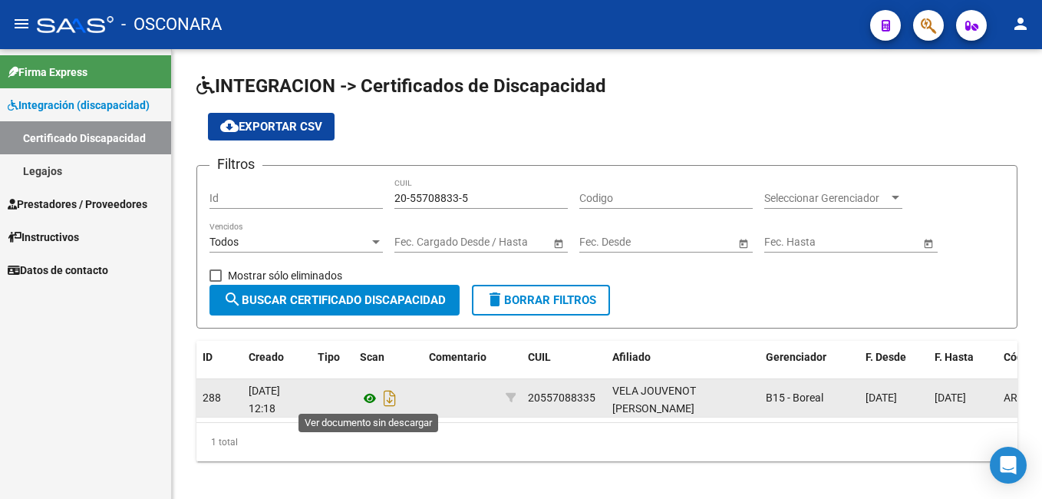
click at [368, 401] on icon at bounding box center [370, 398] width 20 height 18
click at [374, 405] on icon at bounding box center [370, 398] width 20 height 18
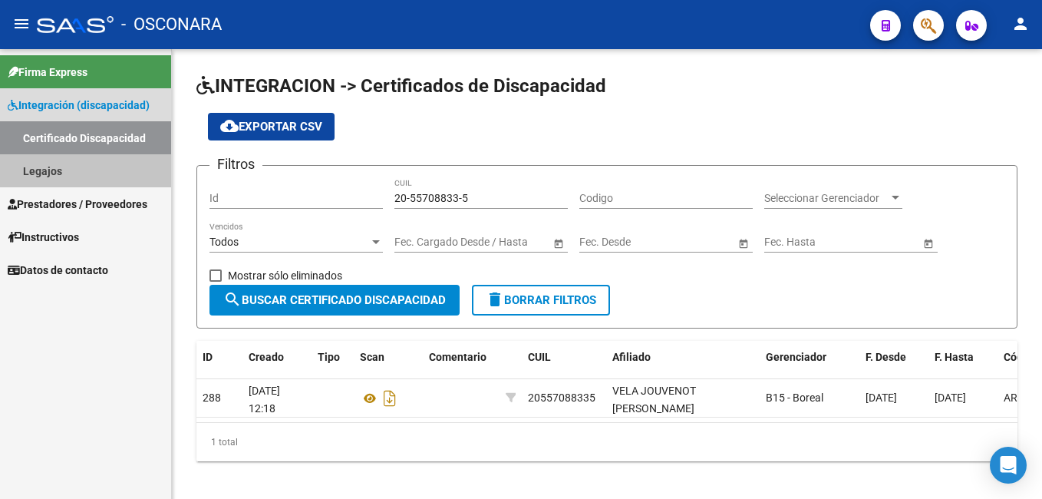
click at [51, 165] on link "Legajos" at bounding box center [85, 170] width 171 height 33
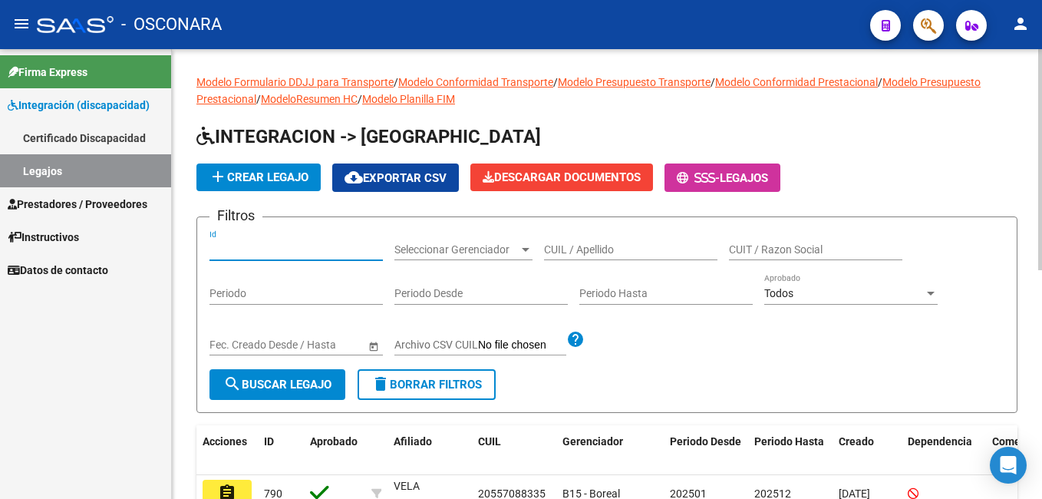
click at [251, 245] on input "Id" at bounding box center [295, 249] width 173 height 13
type input "787"
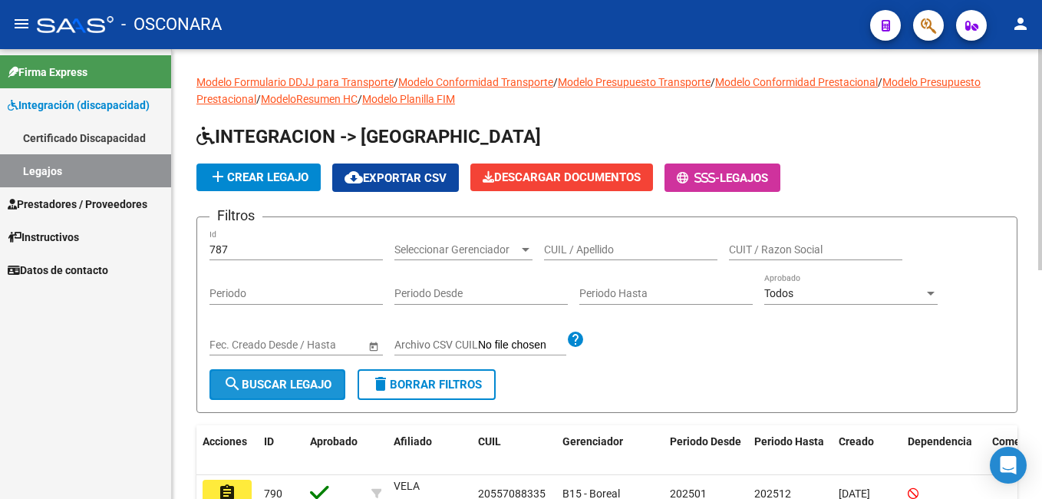
click at [260, 388] on span "search Buscar Legajo" at bounding box center [277, 384] width 108 height 14
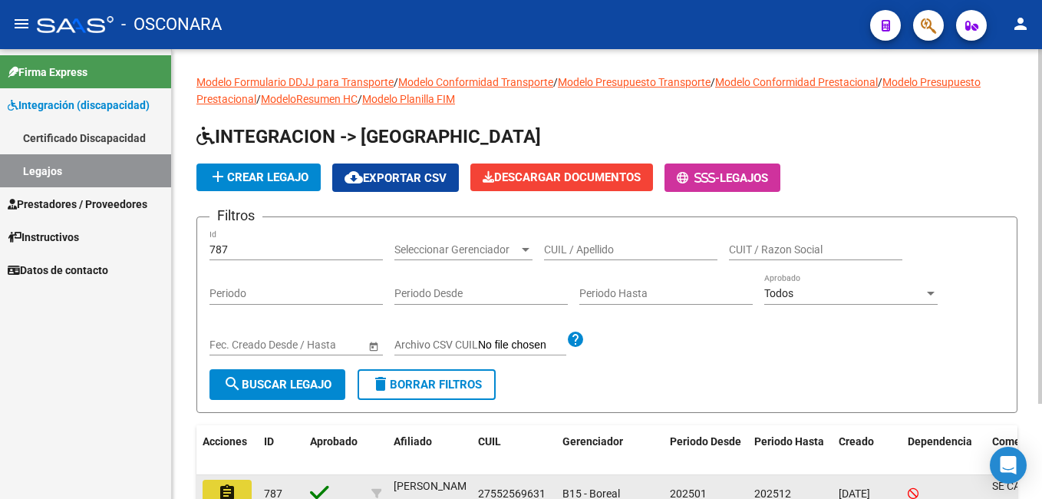
click at [235, 489] on mat-icon "assignment" at bounding box center [227, 492] width 18 height 18
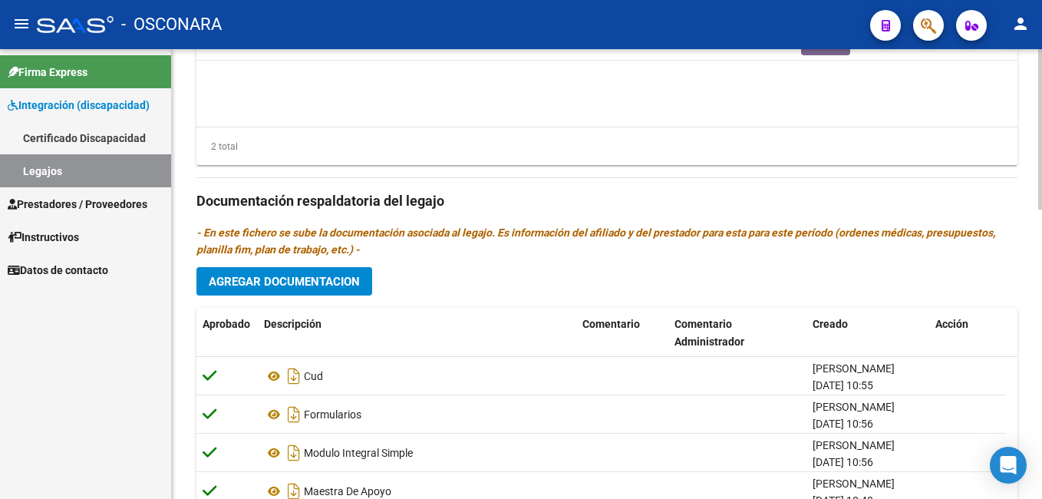
scroll to position [813, 0]
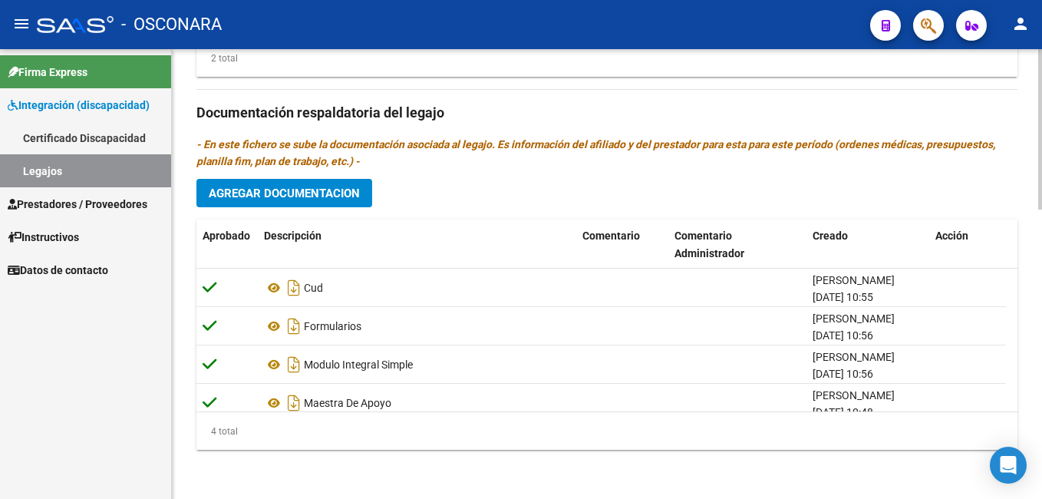
click at [1041, 454] on html "menu - OSCONARA person Firma Express Integración (discapacidad) Certificado Dis…" at bounding box center [521, 249] width 1042 height 499
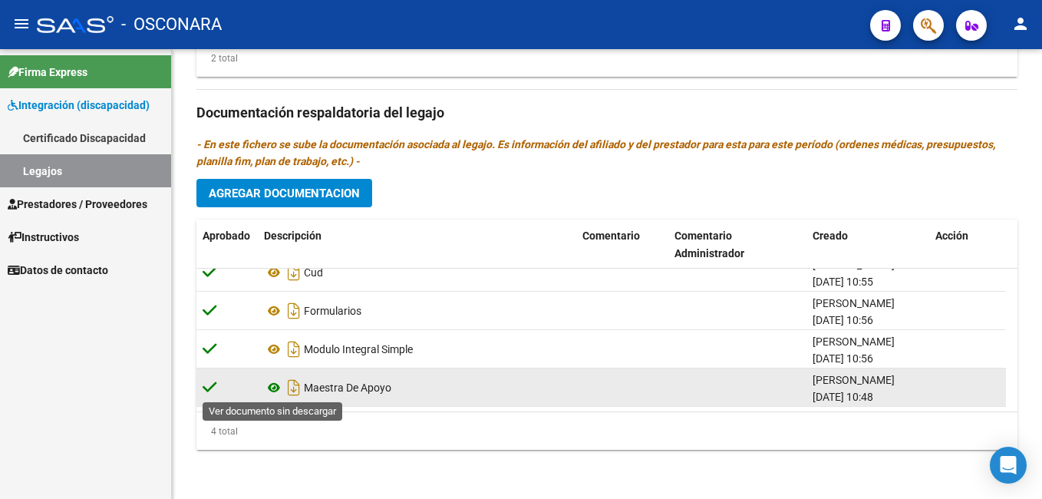
click at [269, 390] on icon at bounding box center [274, 387] width 20 height 18
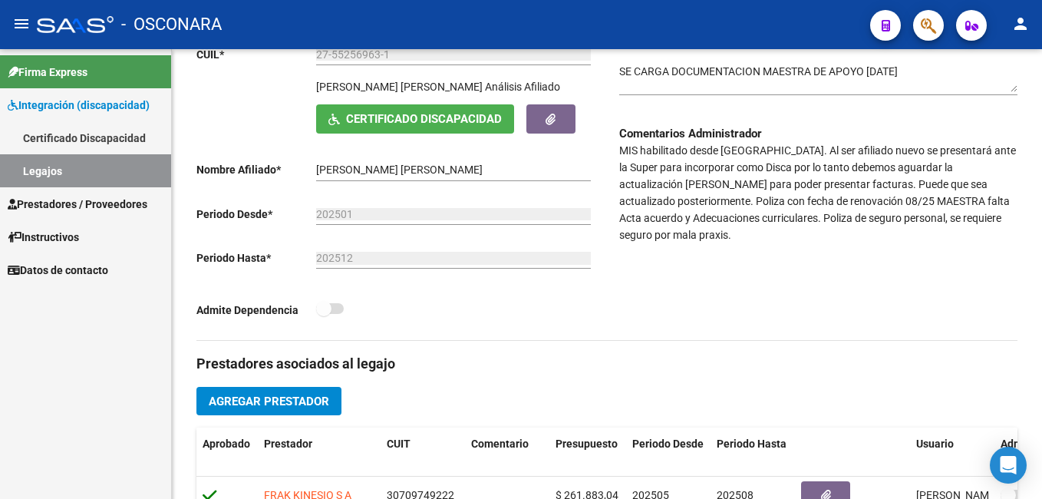
scroll to position [18, 0]
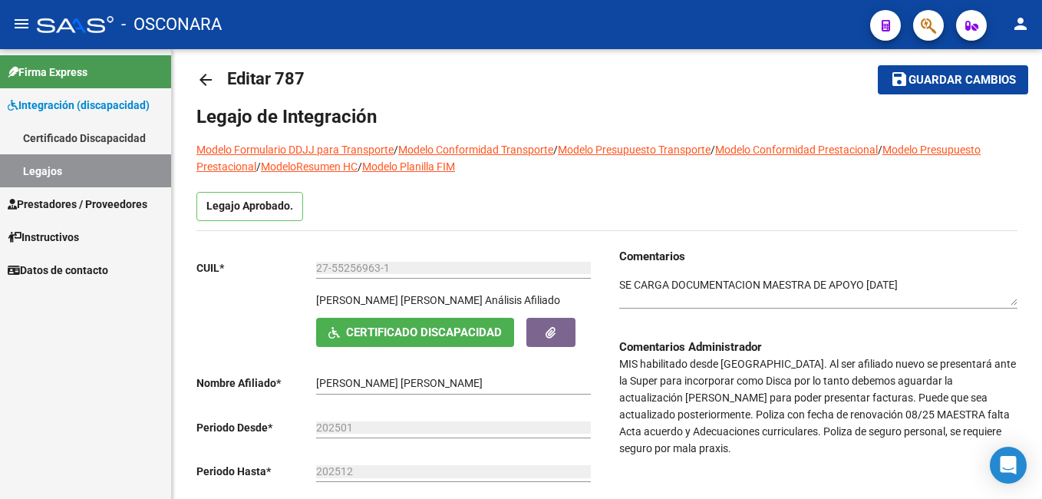
click at [1041, 95] on html "menu - OSCONARA person Firma Express Integración (discapacidad) Certificado Dis…" at bounding box center [521, 249] width 1042 height 499
click at [946, 77] on span "Guardar cambios" at bounding box center [961, 81] width 107 height 14
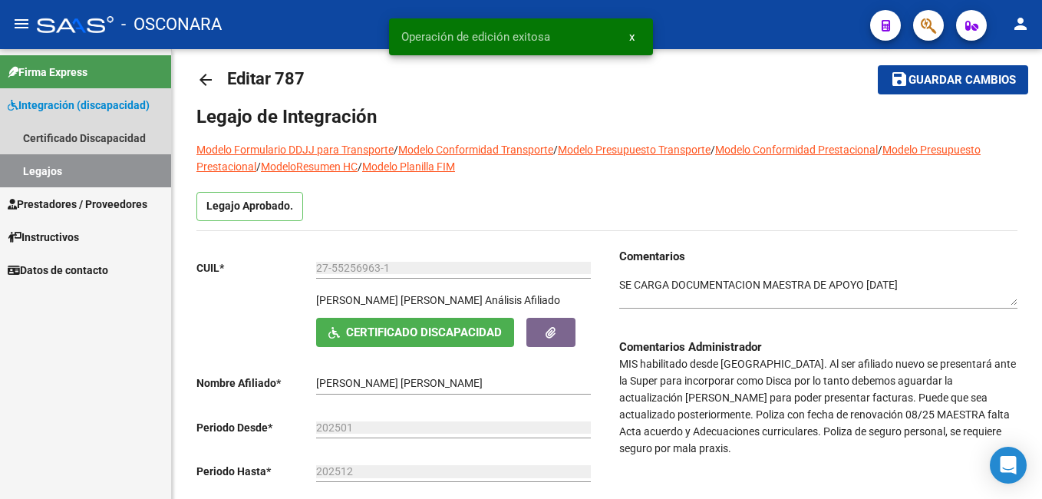
click at [62, 173] on link "Legajos" at bounding box center [85, 170] width 171 height 33
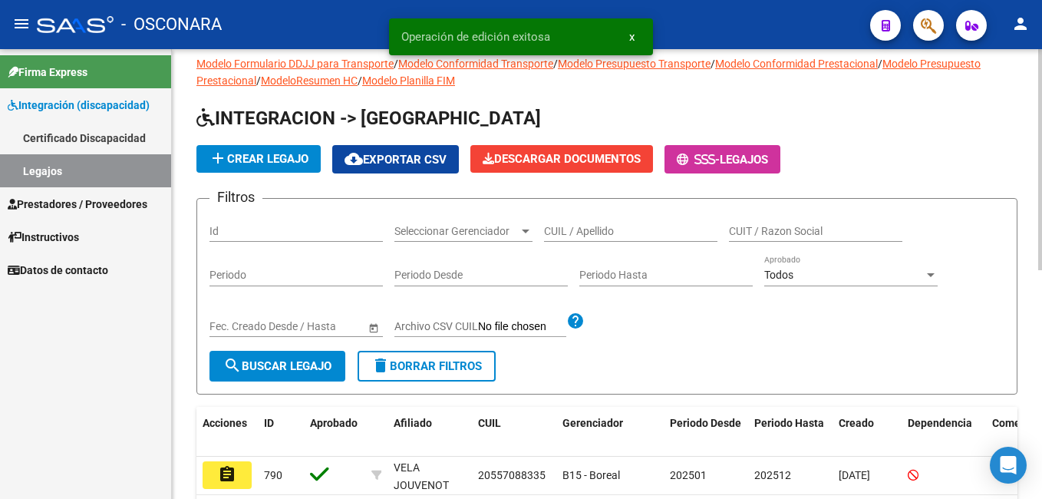
click at [234, 222] on div "Id" at bounding box center [295, 226] width 173 height 31
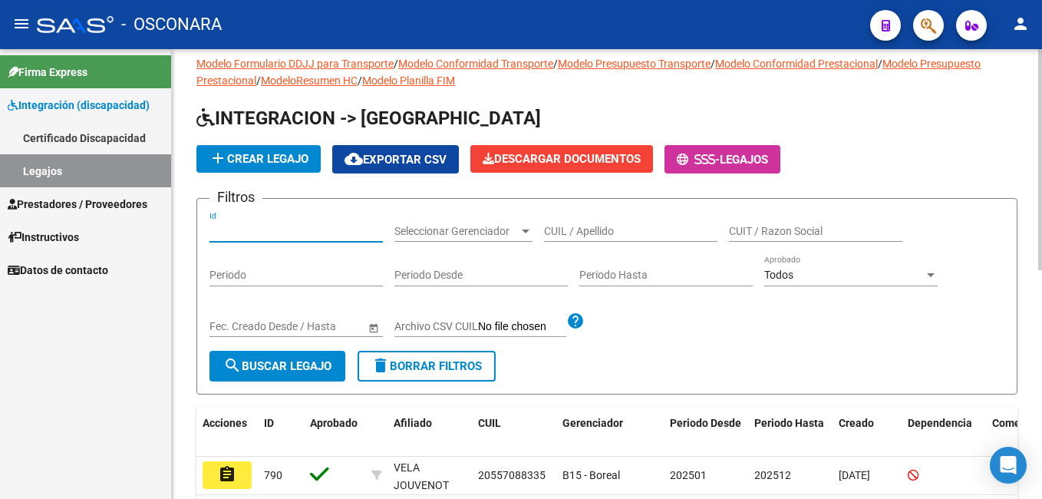
type input "1"
type input "780"
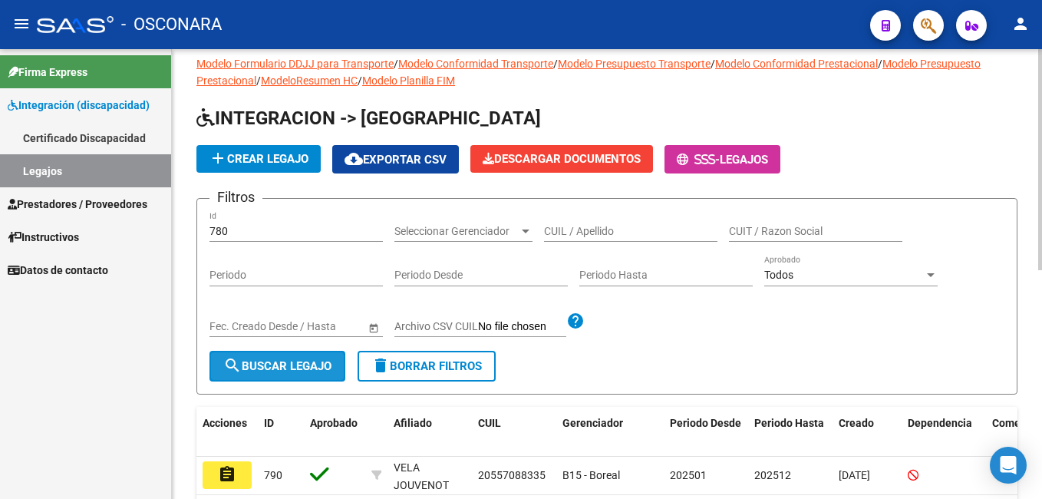
click at [291, 358] on button "search Buscar Legajo" at bounding box center [277, 366] width 136 height 31
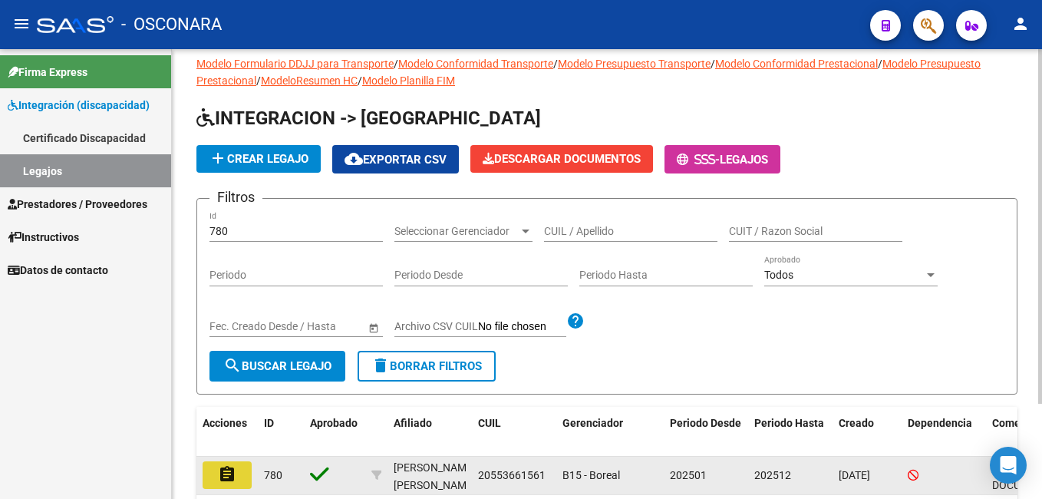
click at [232, 479] on mat-icon "assignment" at bounding box center [227, 474] width 18 height 18
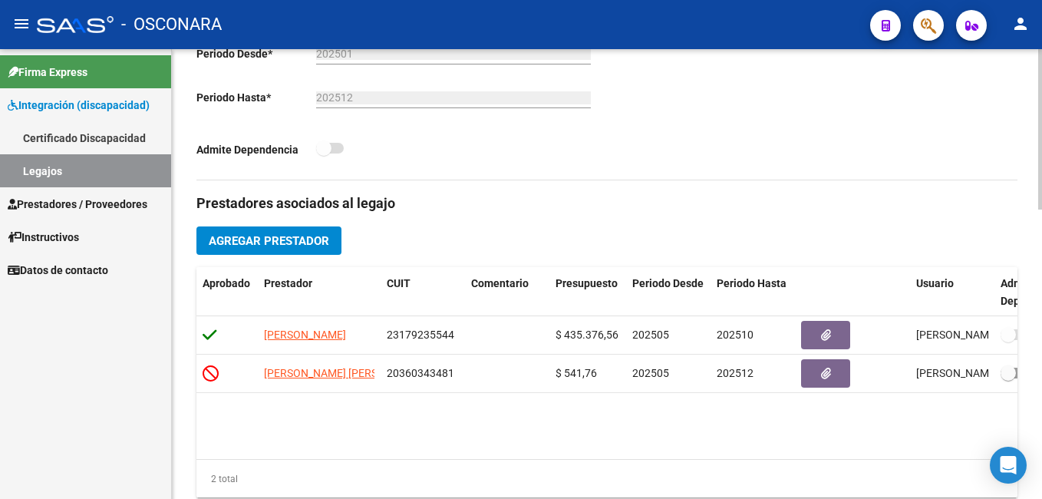
scroll to position [813, 0]
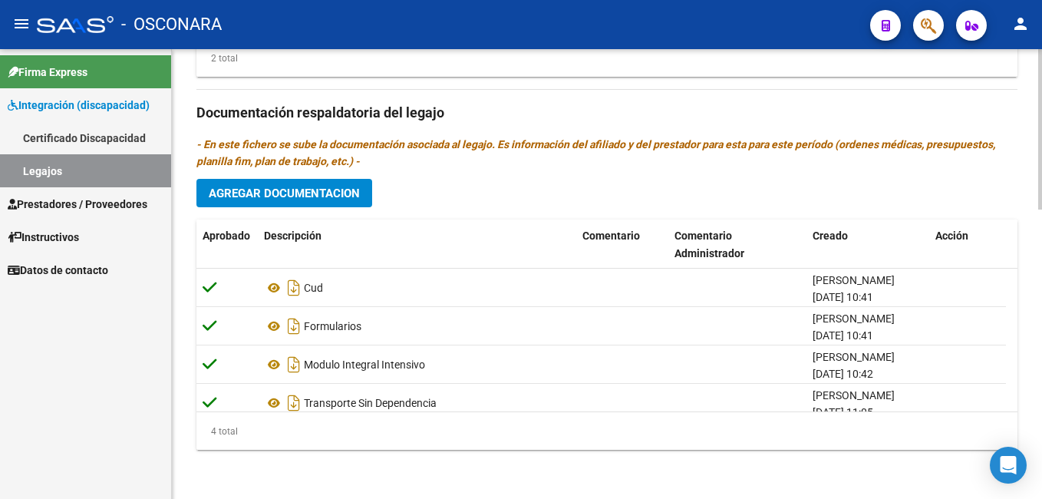
click at [1041, 498] on html "menu - OSCONARA person Firma Express Integración (discapacidad) Certificado Dis…" at bounding box center [521, 249] width 1042 height 499
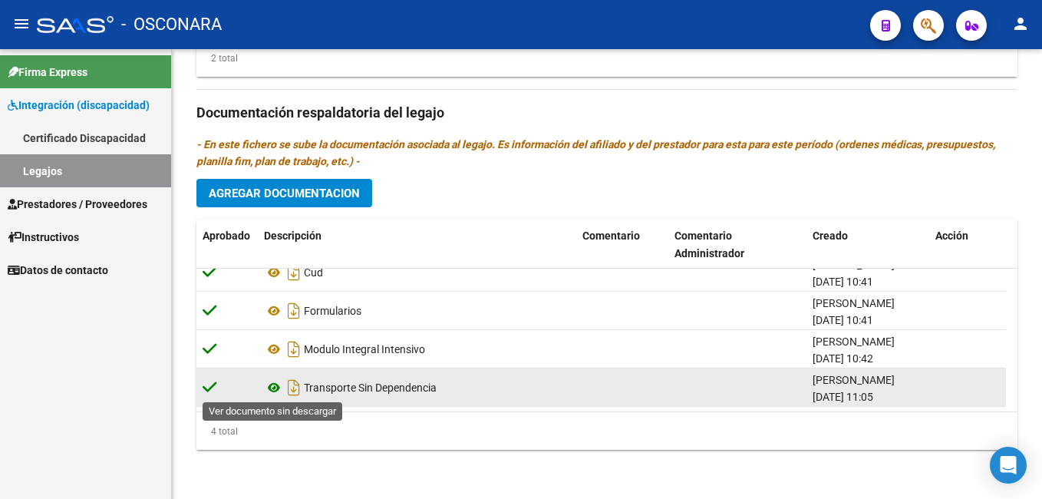
click at [274, 379] on icon at bounding box center [274, 387] width 20 height 18
